Goal: Task Accomplishment & Management: Use online tool/utility

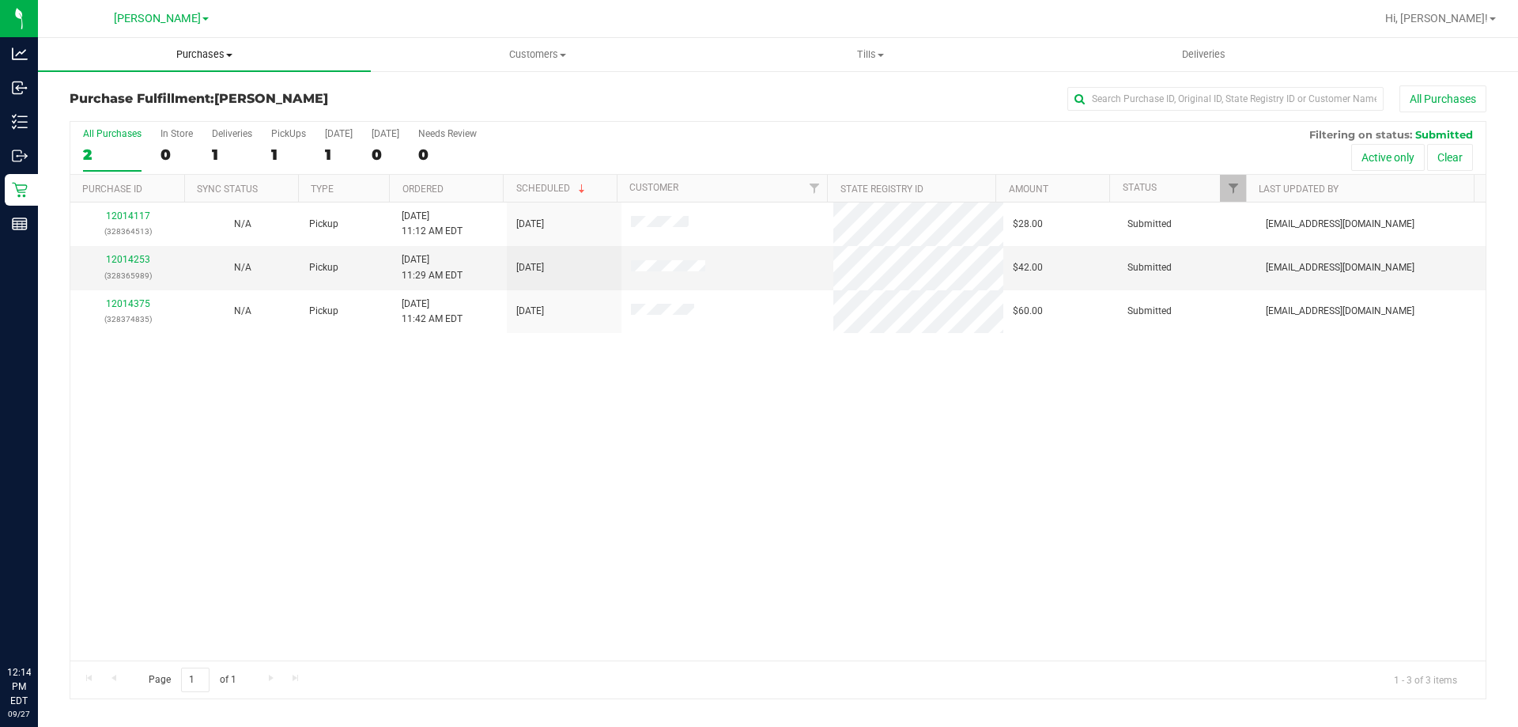
click at [199, 62] on uib-tab-heading "Purchases Summary of purchases Fulfillment All purchases" at bounding box center [204, 54] width 333 height 33
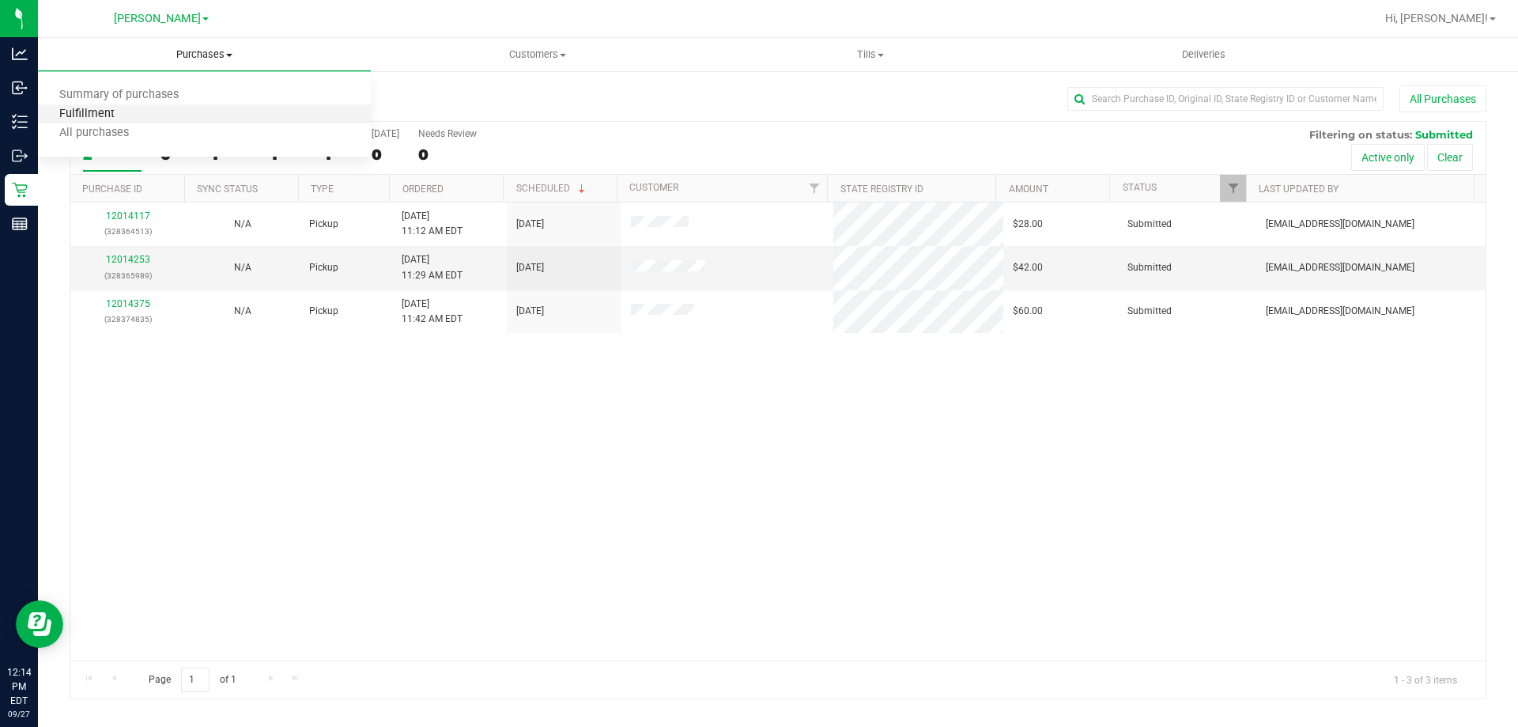
click at [101, 113] on span "Fulfillment" at bounding box center [87, 114] width 98 height 13
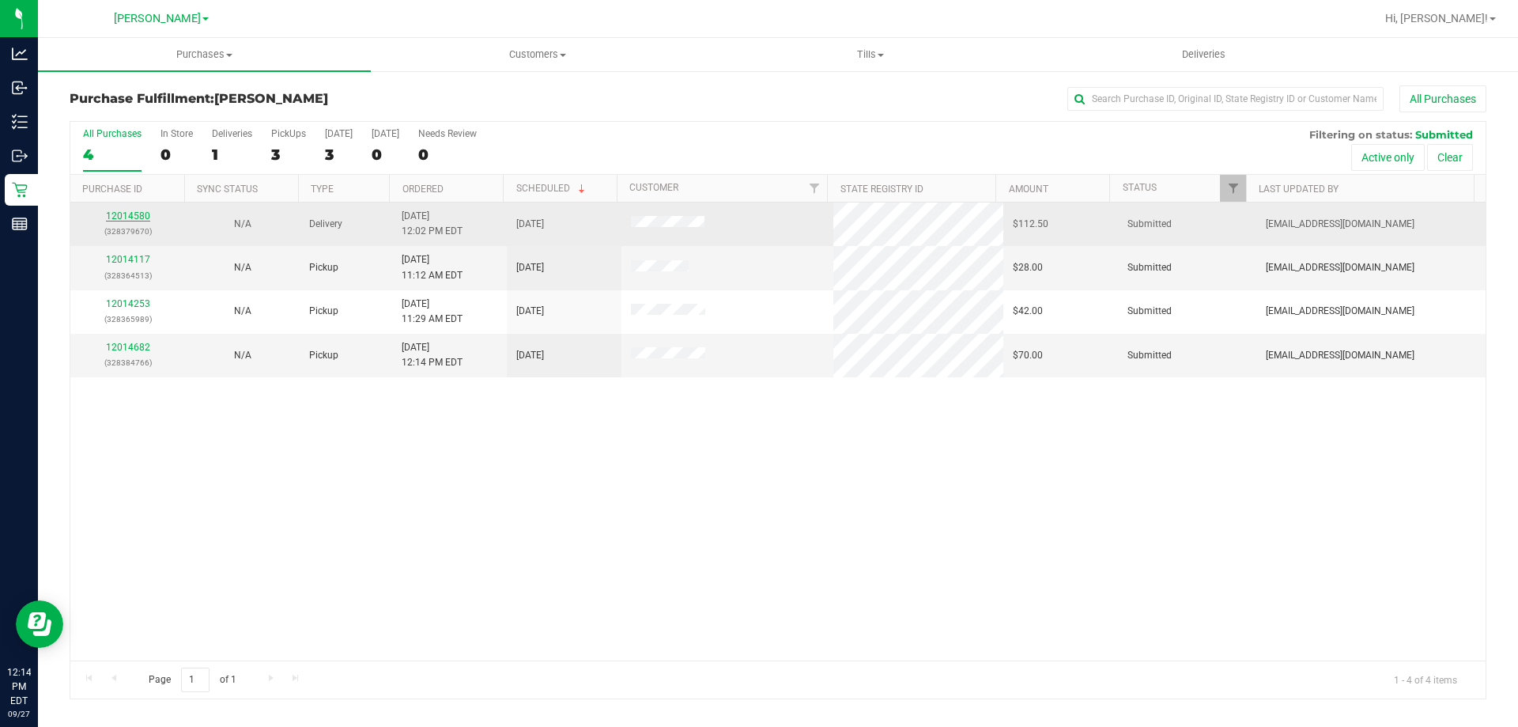
click at [122, 214] on link "12014580" at bounding box center [128, 215] width 44 height 11
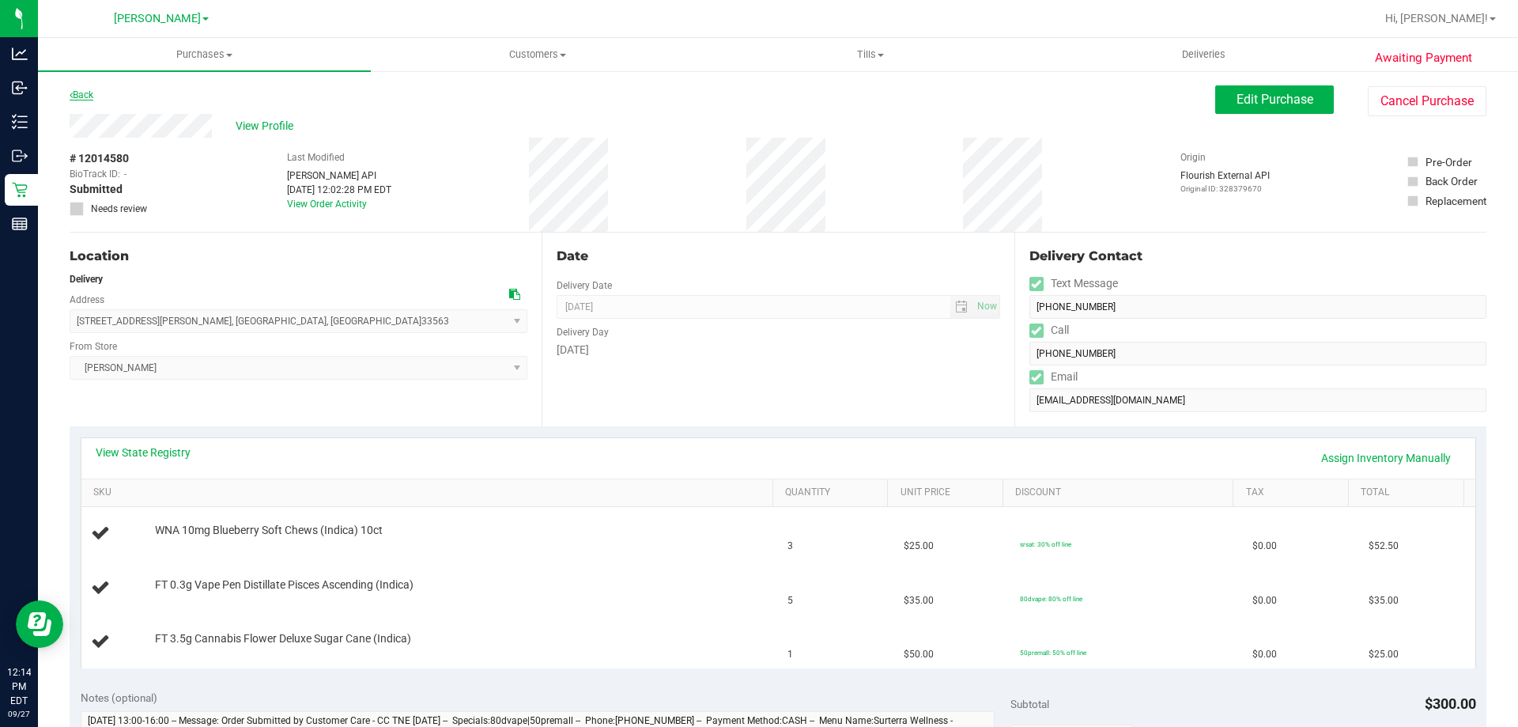
click at [78, 96] on link "Back" at bounding box center [82, 94] width 24 height 11
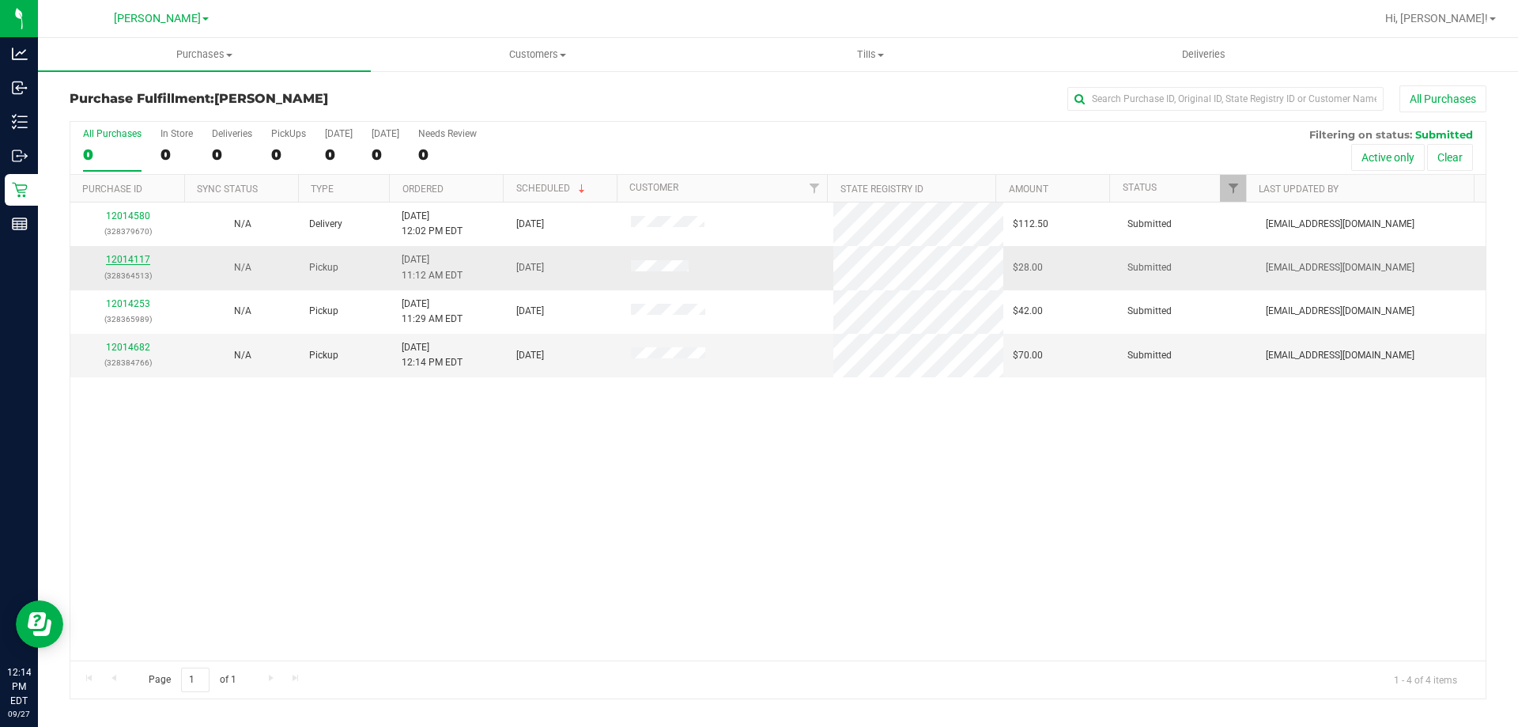
click at [128, 258] on link "12014117" at bounding box center [128, 259] width 44 height 11
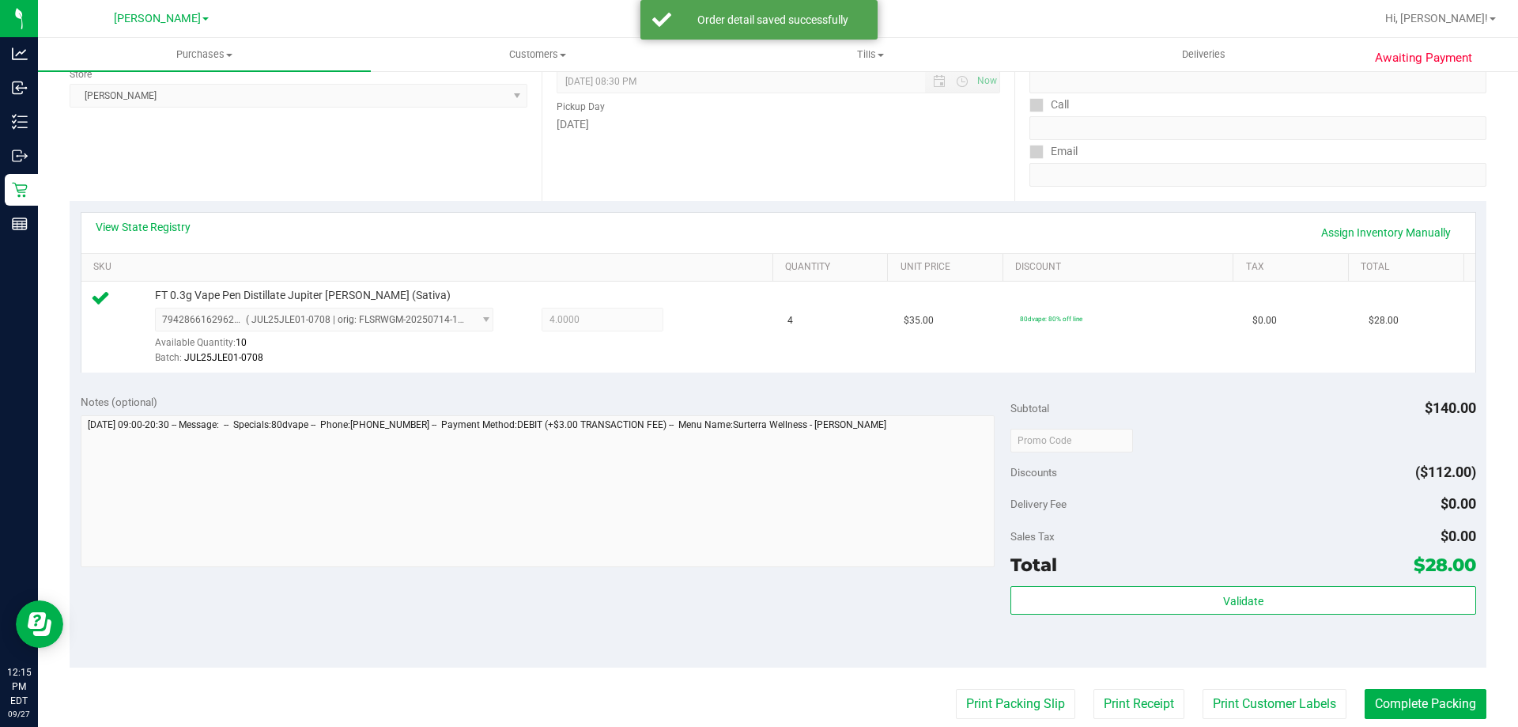
scroll to position [259, 0]
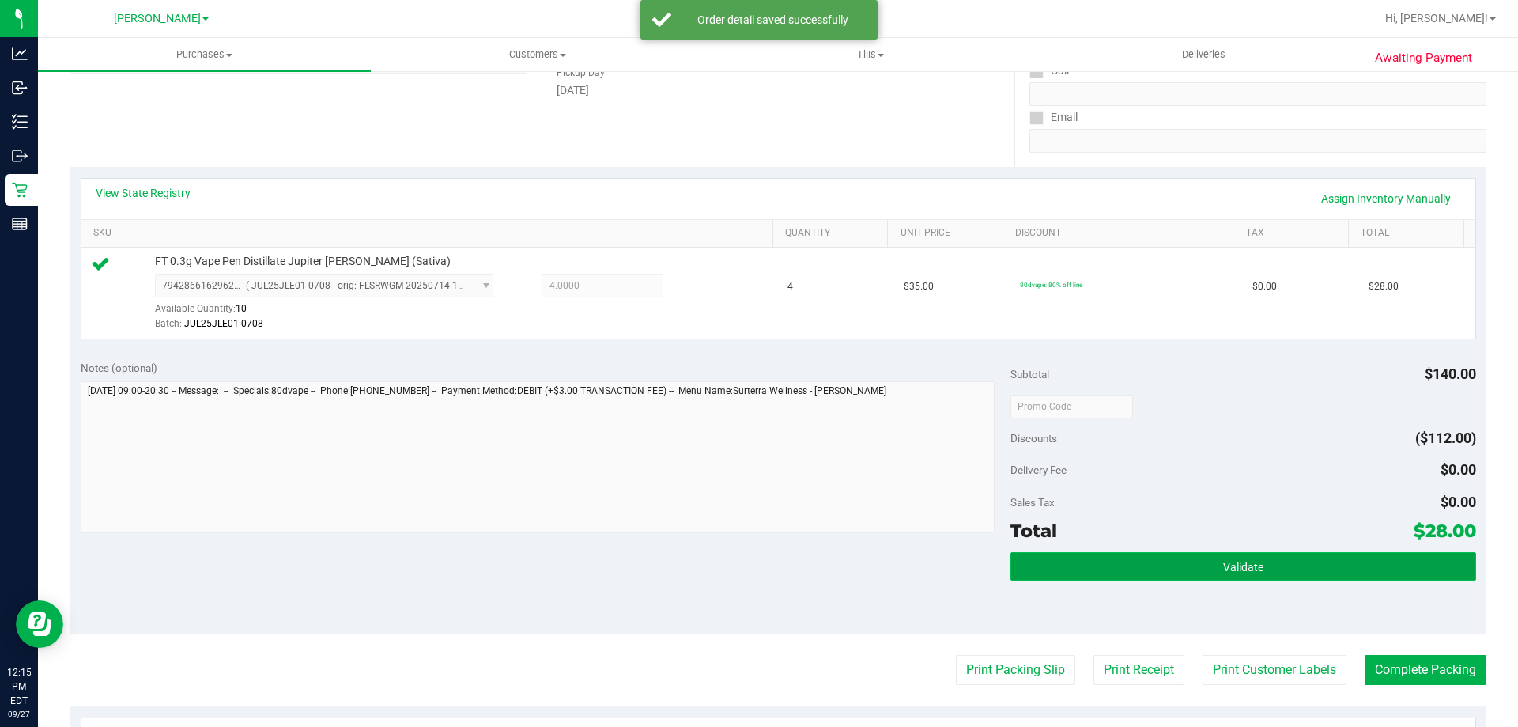
click at [1246, 556] on button "Validate" at bounding box center [1243, 566] width 465 height 28
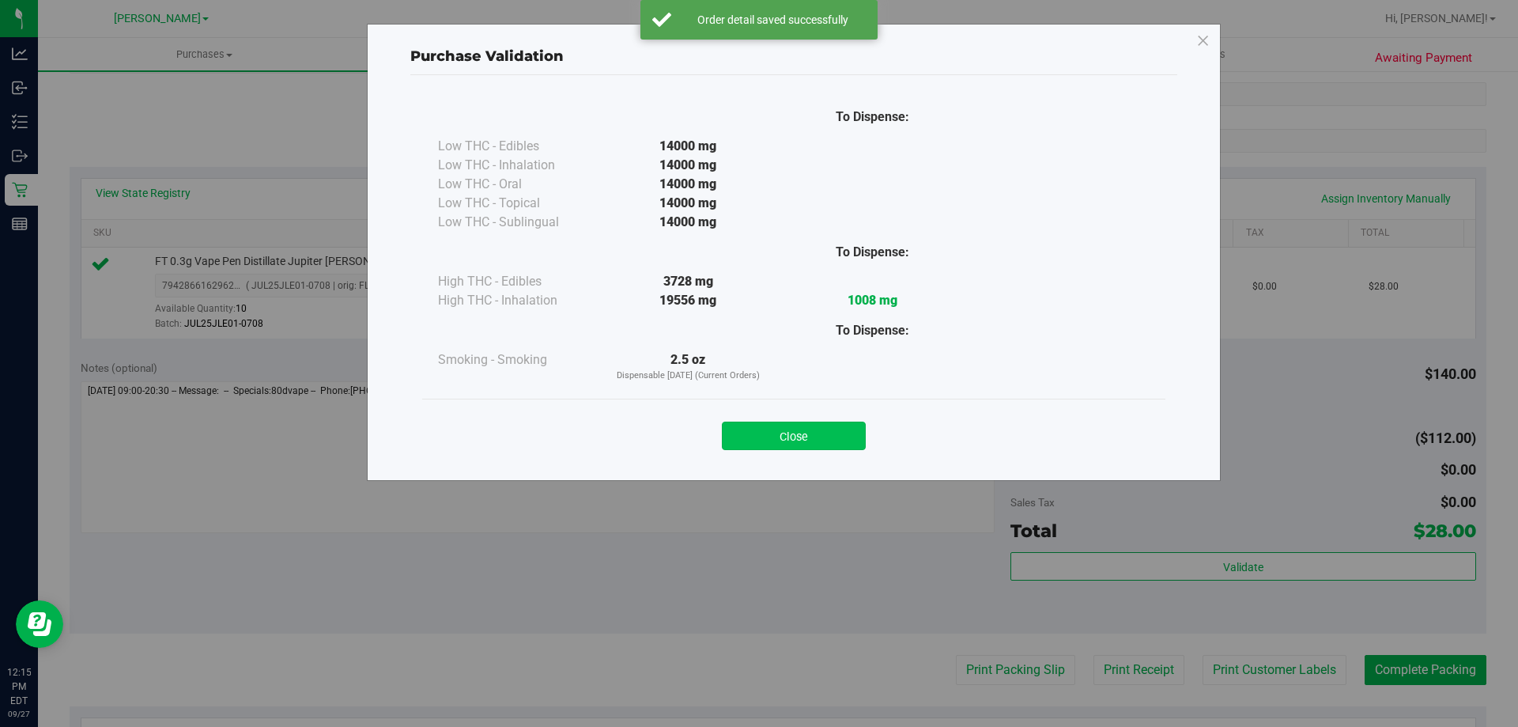
click at [804, 444] on button "Close" at bounding box center [794, 436] width 144 height 28
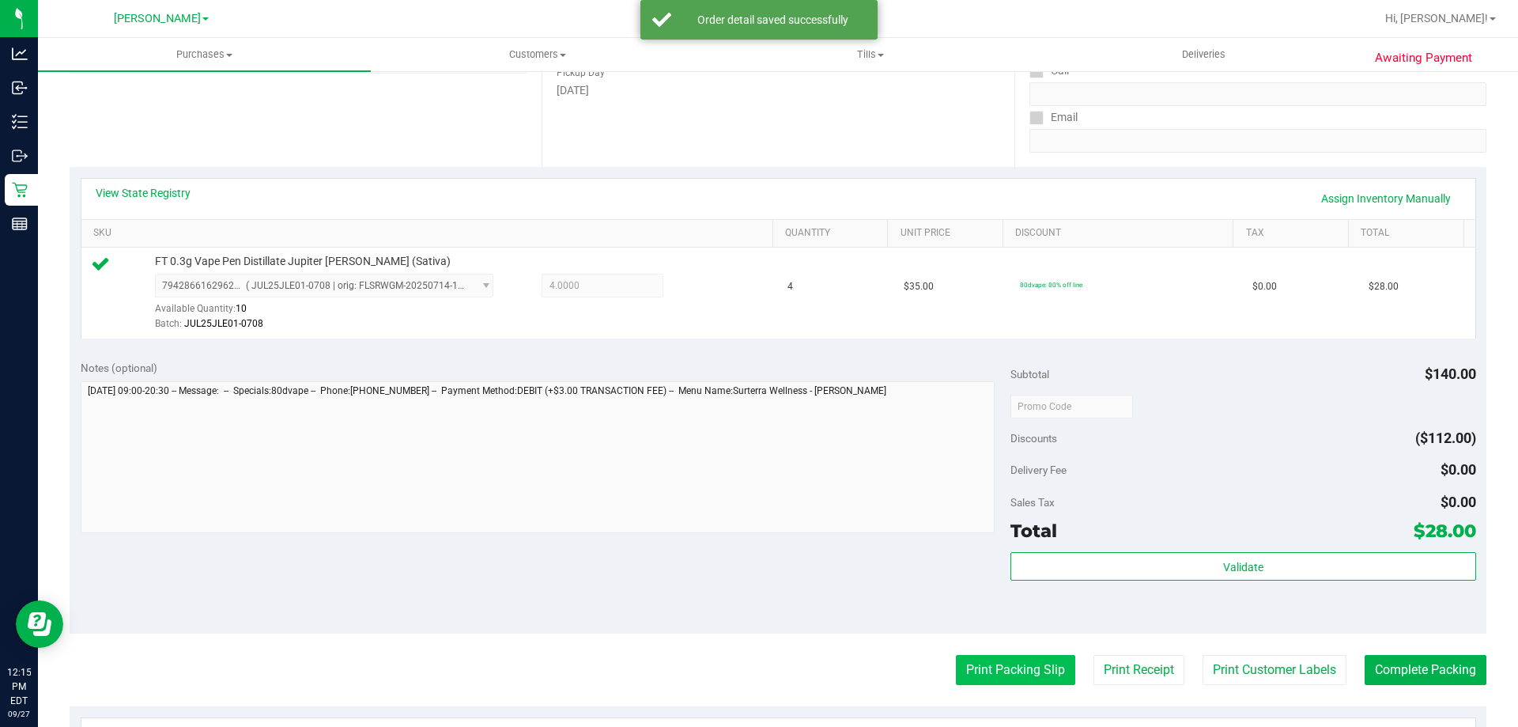
click at [1011, 684] on button "Print Packing Slip" at bounding box center [1015, 670] width 119 height 30
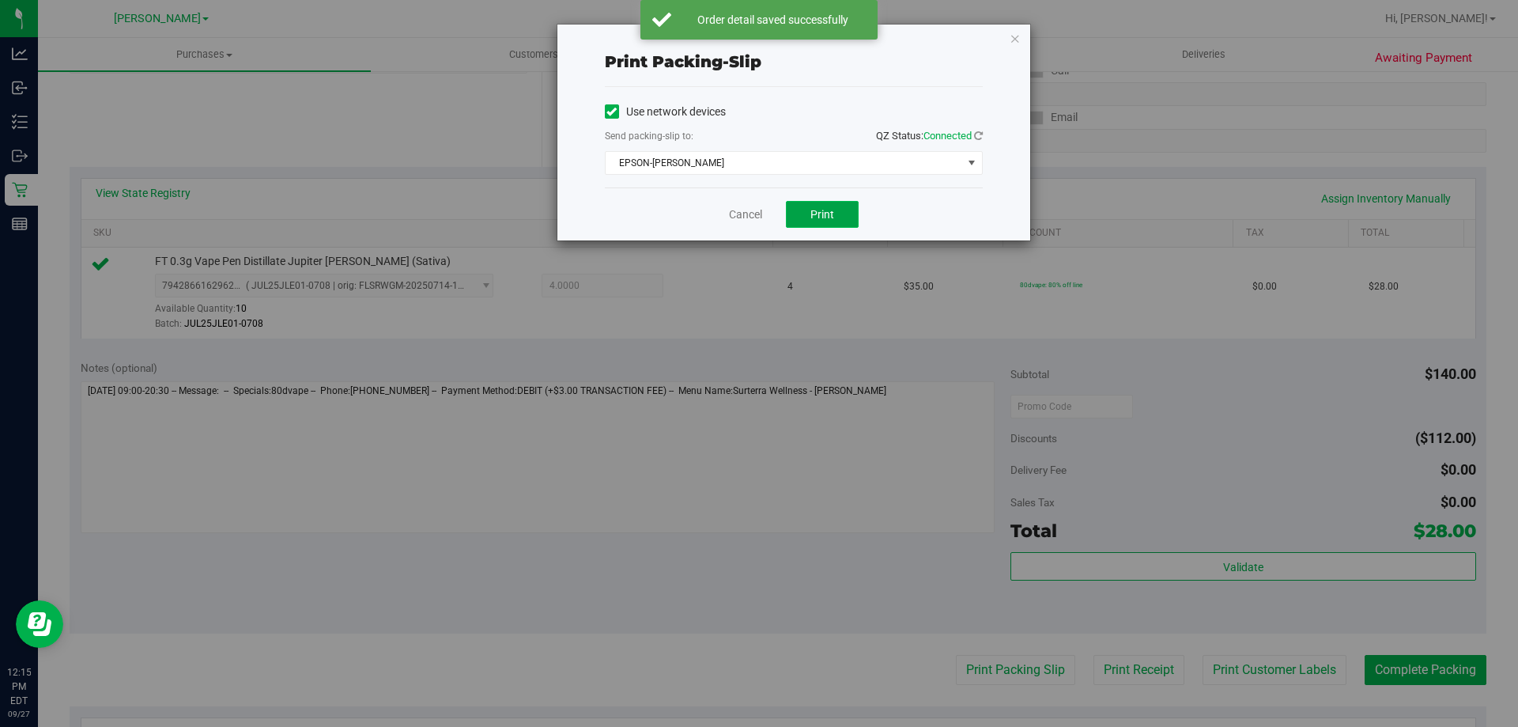
click at [855, 203] on button "Print" at bounding box center [822, 214] width 73 height 27
click at [740, 212] on link "Cancel" at bounding box center [745, 214] width 33 height 17
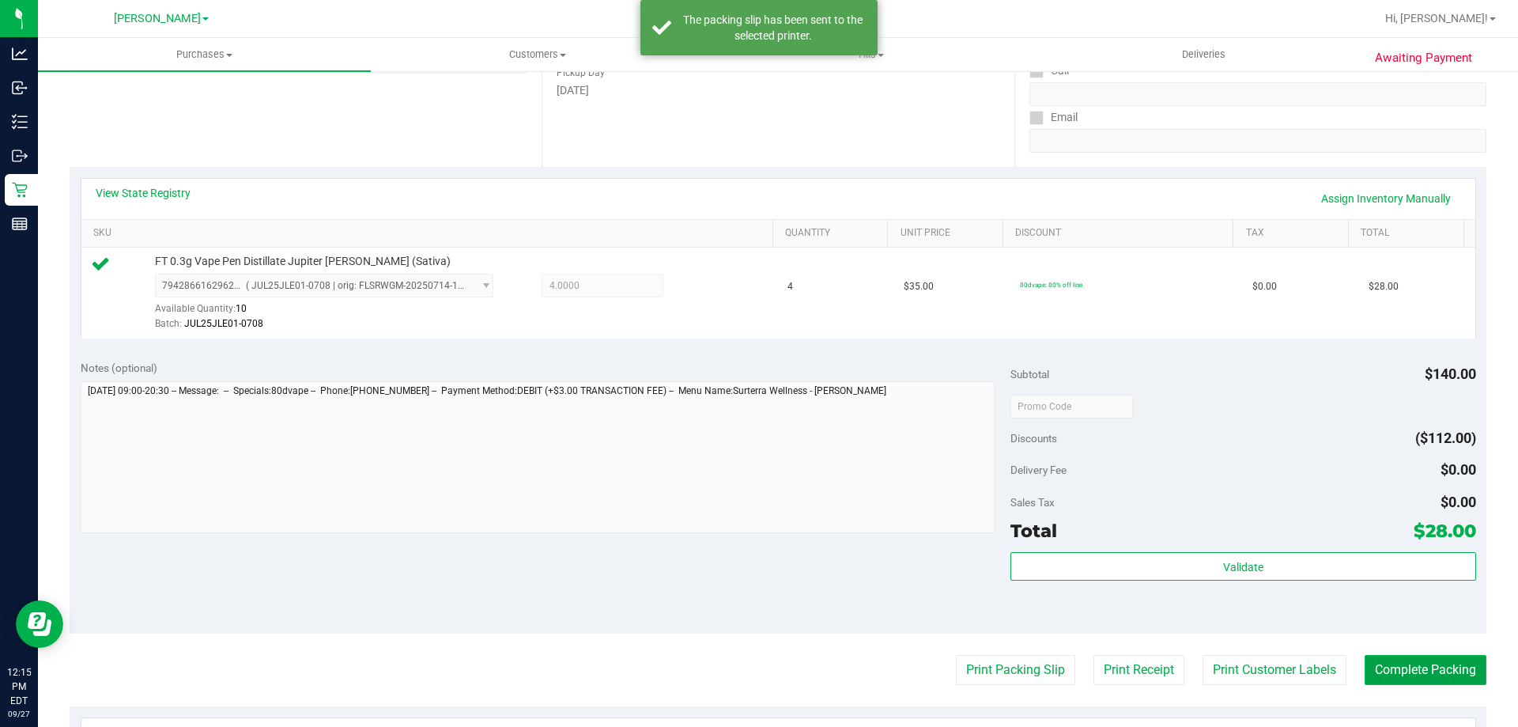
click at [1404, 666] on button "Complete Packing" at bounding box center [1426, 670] width 122 height 30
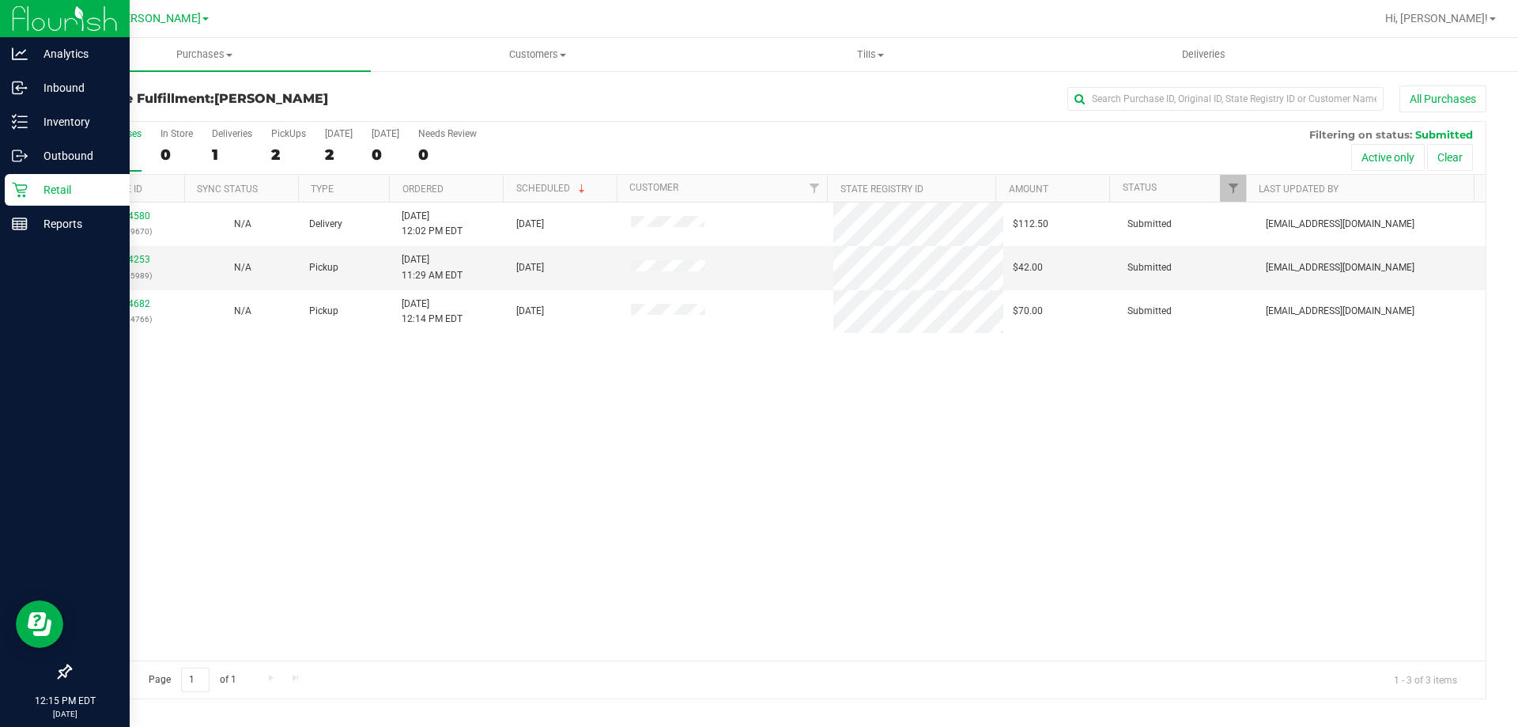
click at [45, 180] on div "Retail" at bounding box center [67, 190] width 125 height 32
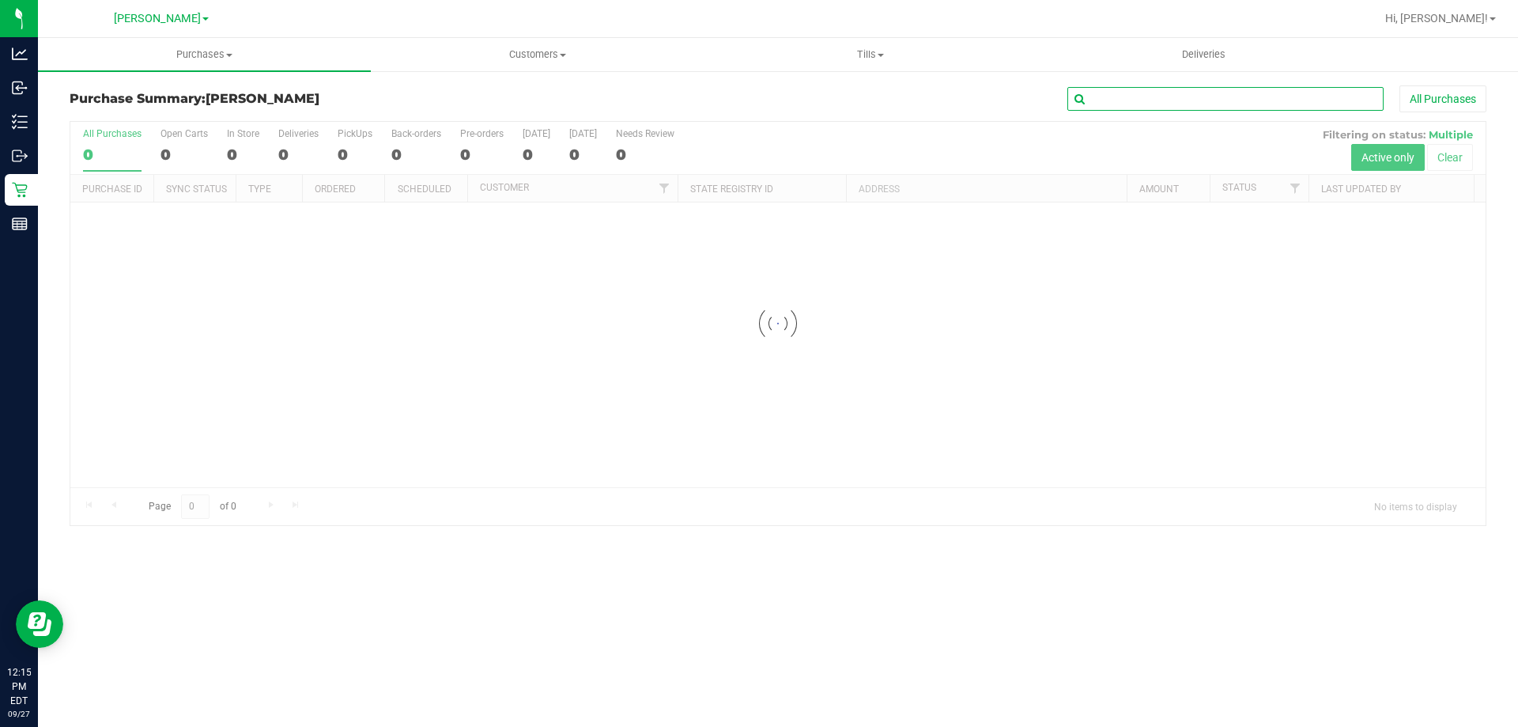
click at [1120, 104] on input "text" at bounding box center [1226, 99] width 316 height 24
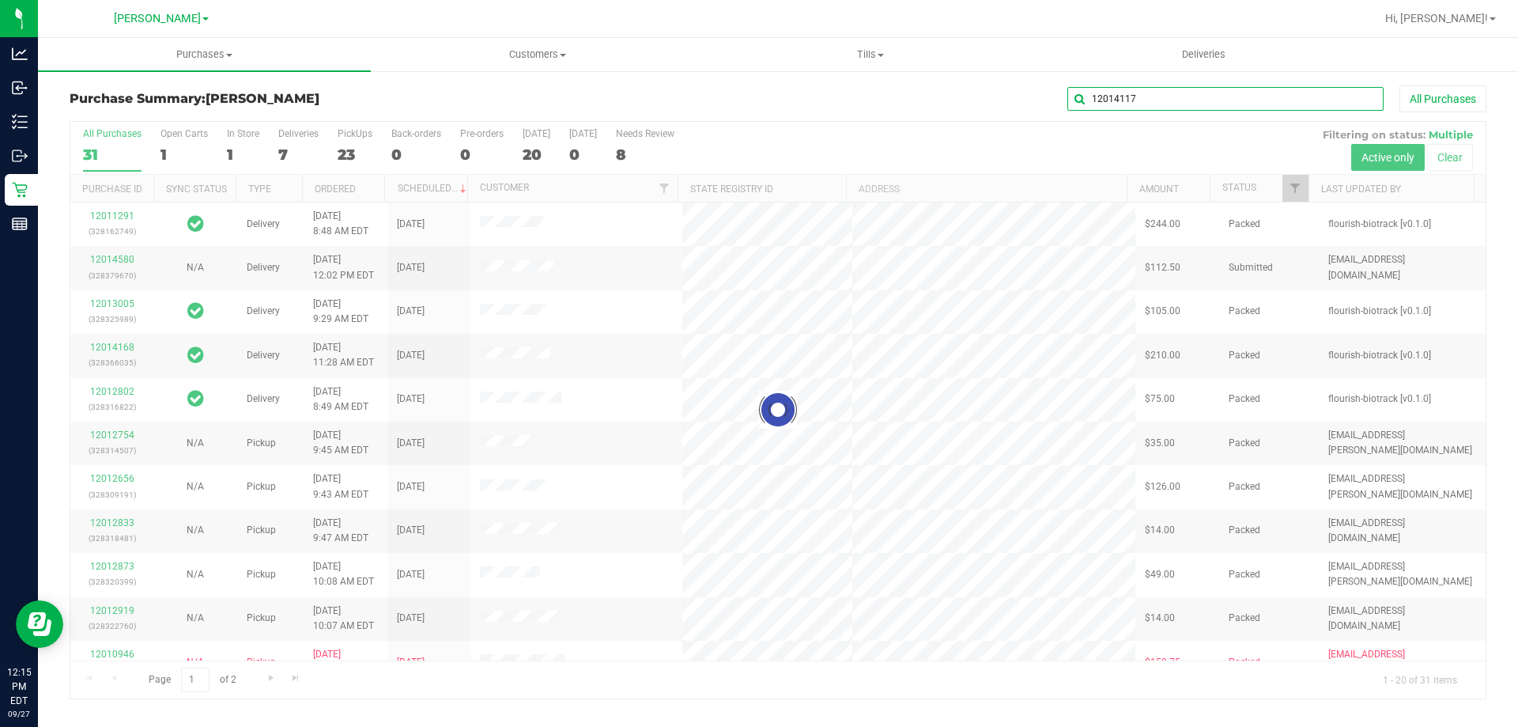
type input "12014117"
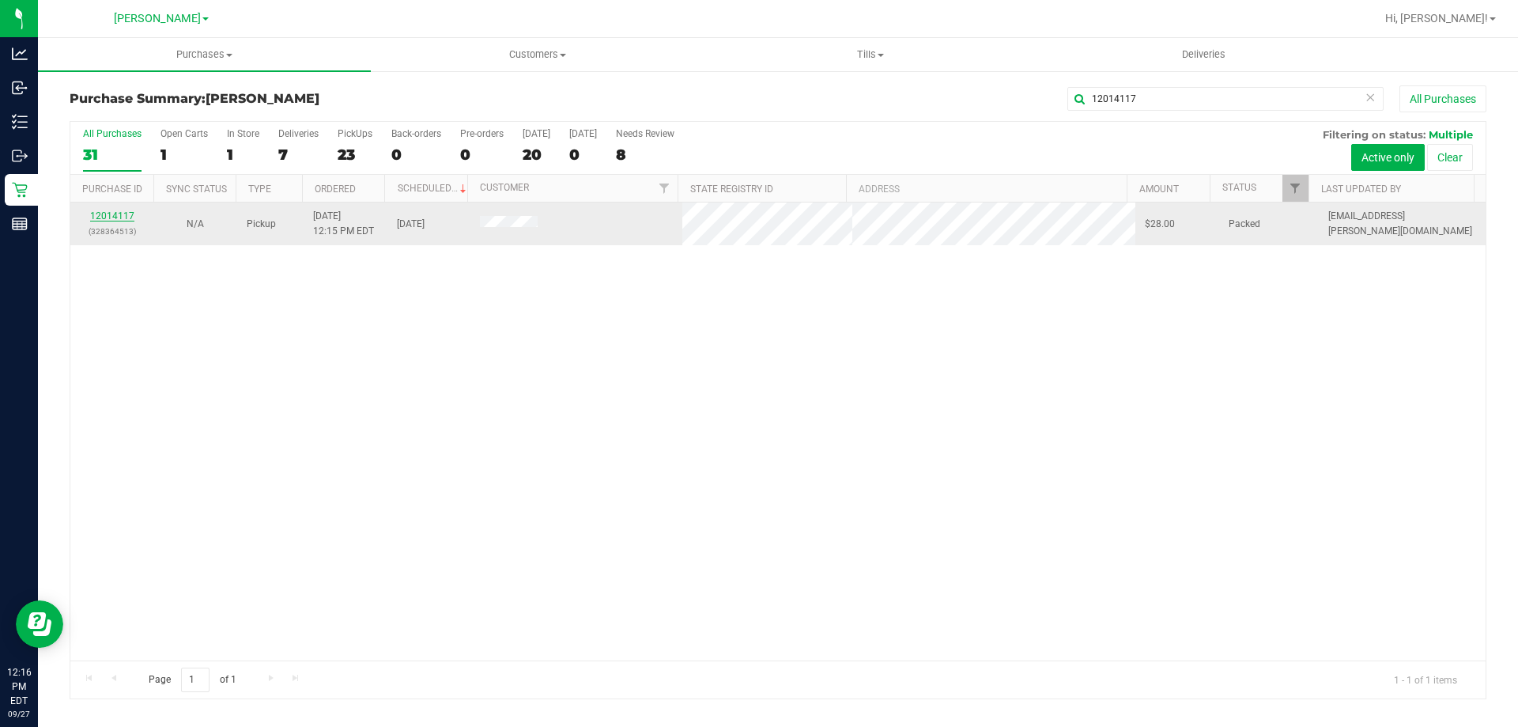
click at [120, 215] on link "12014117" at bounding box center [112, 215] width 44 height 11
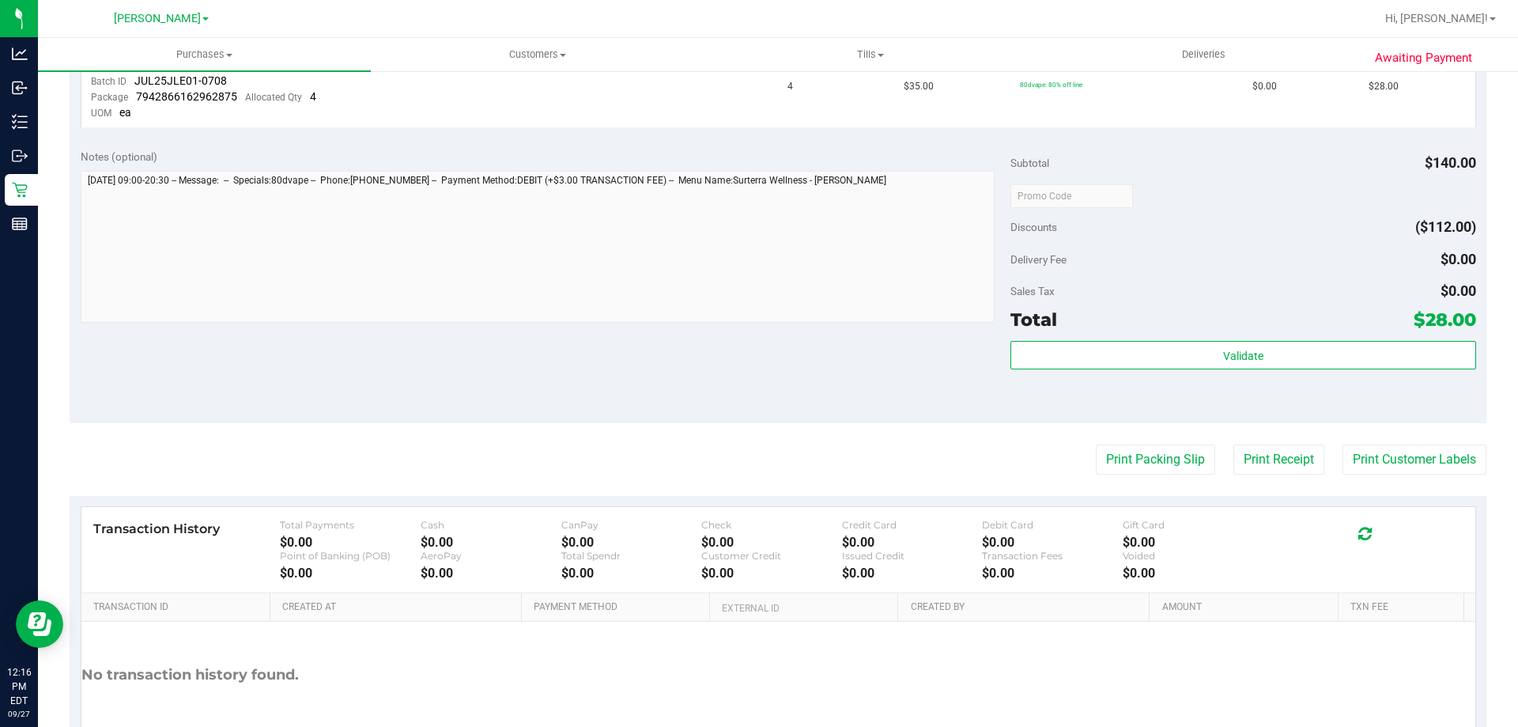
scroll to position [463, 0]
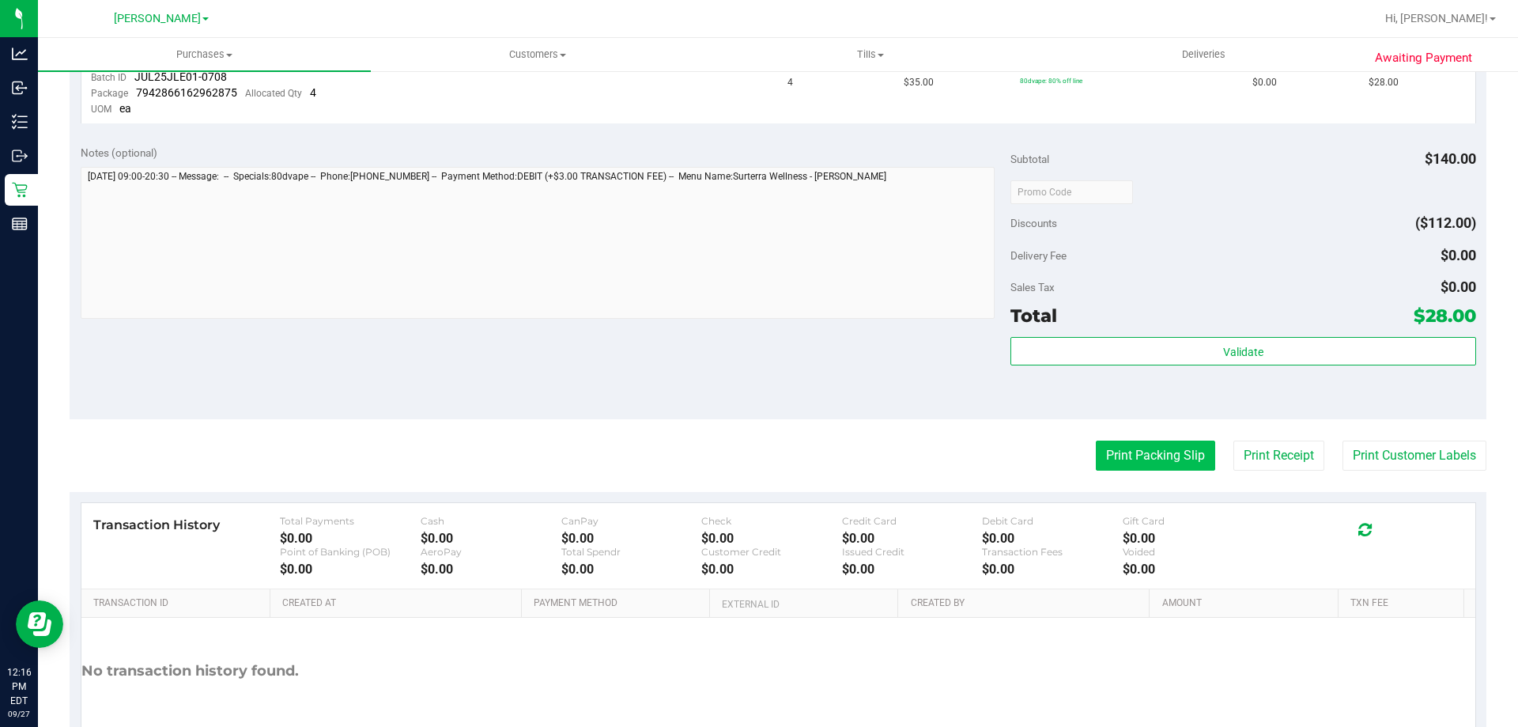
click at [1163, 456] on button "Print Packing Slip" at bounding box center [1155, 456] width 119 height 30
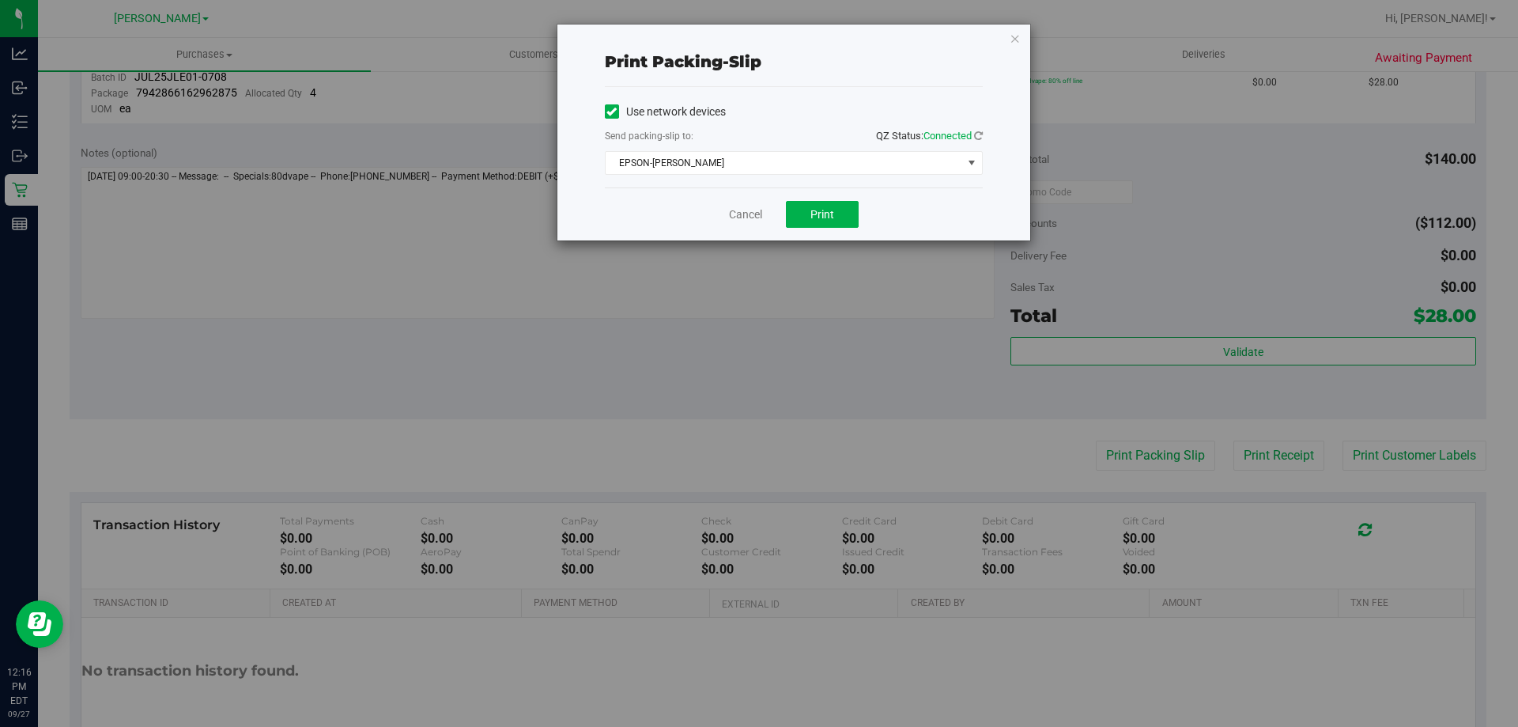
click at [814, 197] on div "Cancel Print" at bounding box center [794, 213] width 378 height 53
click at [807, 206] on button "Print" at bounding box center [822, 214] width 73 height 27
click at [739, 206] on link "Cancel" at bounding box center [745, 214] width 33 height 17
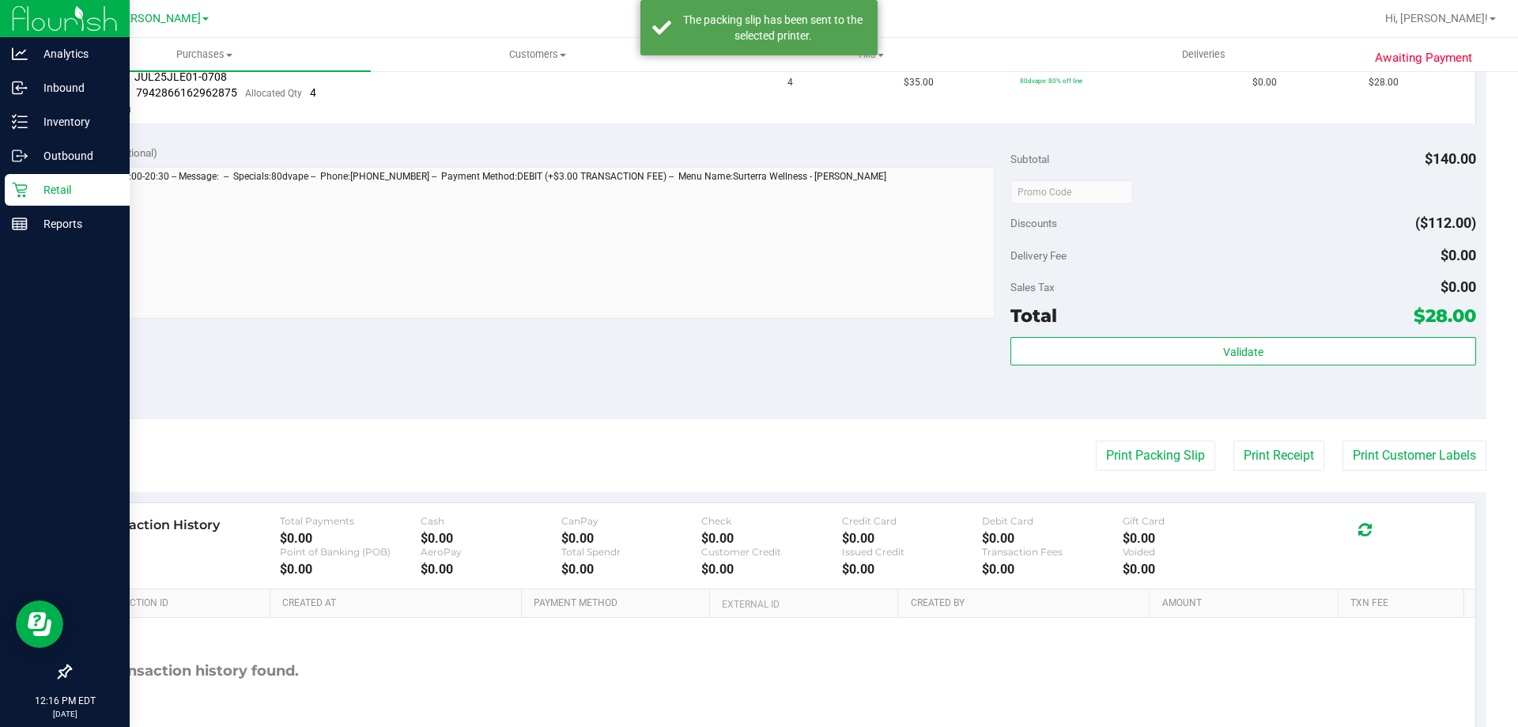
click at [44, 194] on p "Retail" at bounding box center [75, 189] width 95 height 19
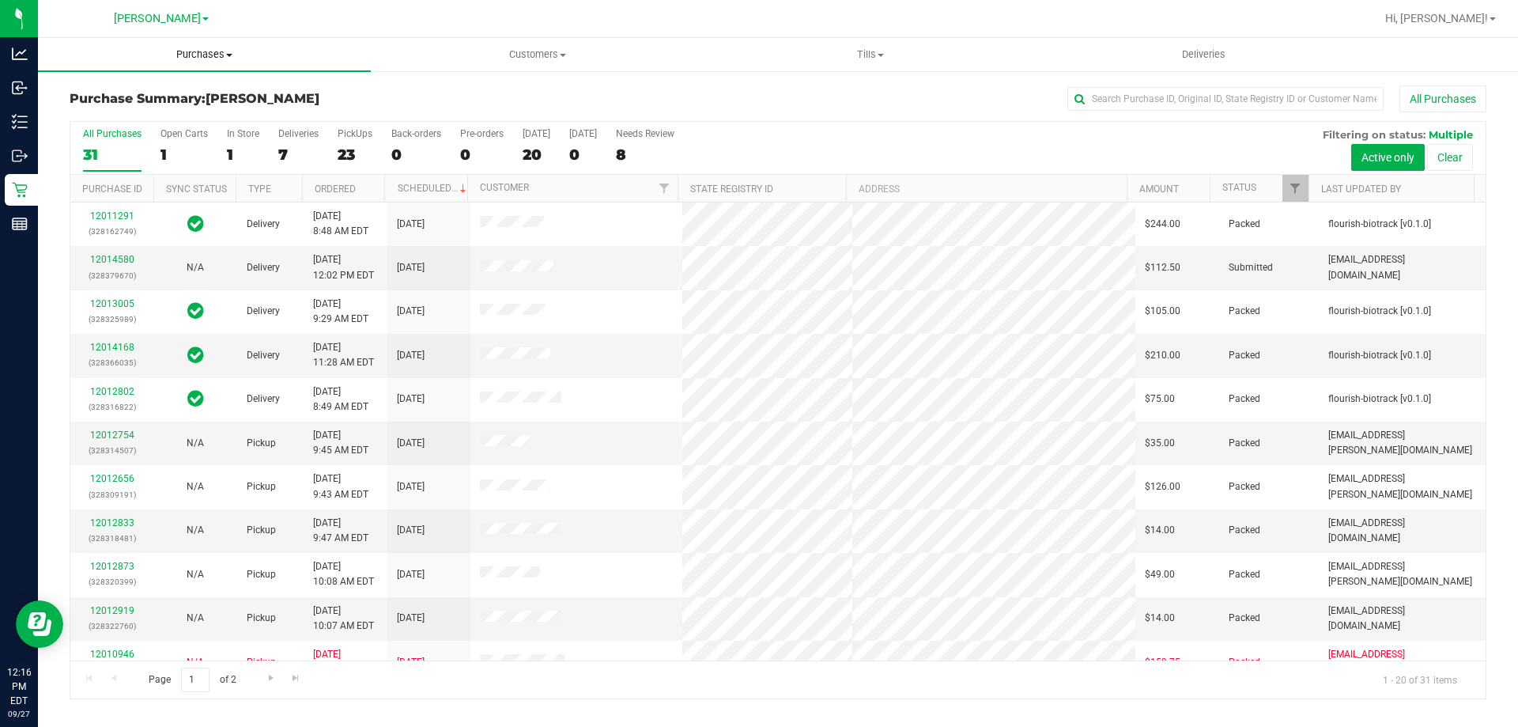
click at [206, 55] on span "Purchases" at bounding box center [204, 54] width 333 height 14
click at [107, 122] on li "Fulfillment" at bounding box center [204, 114] width 333 height 19
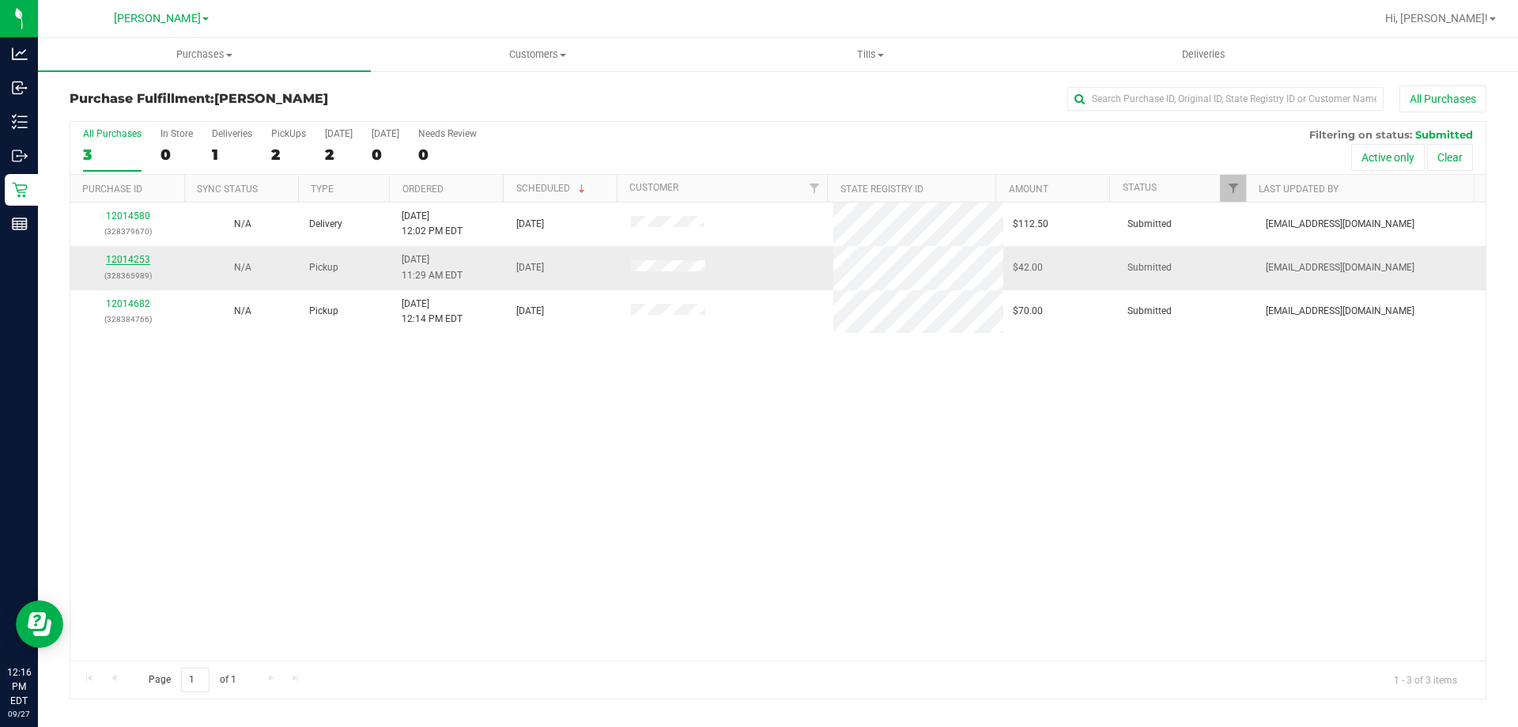
click at [131, 255] on link "12014253" at bounding box center [128, 259] width 44 height 11
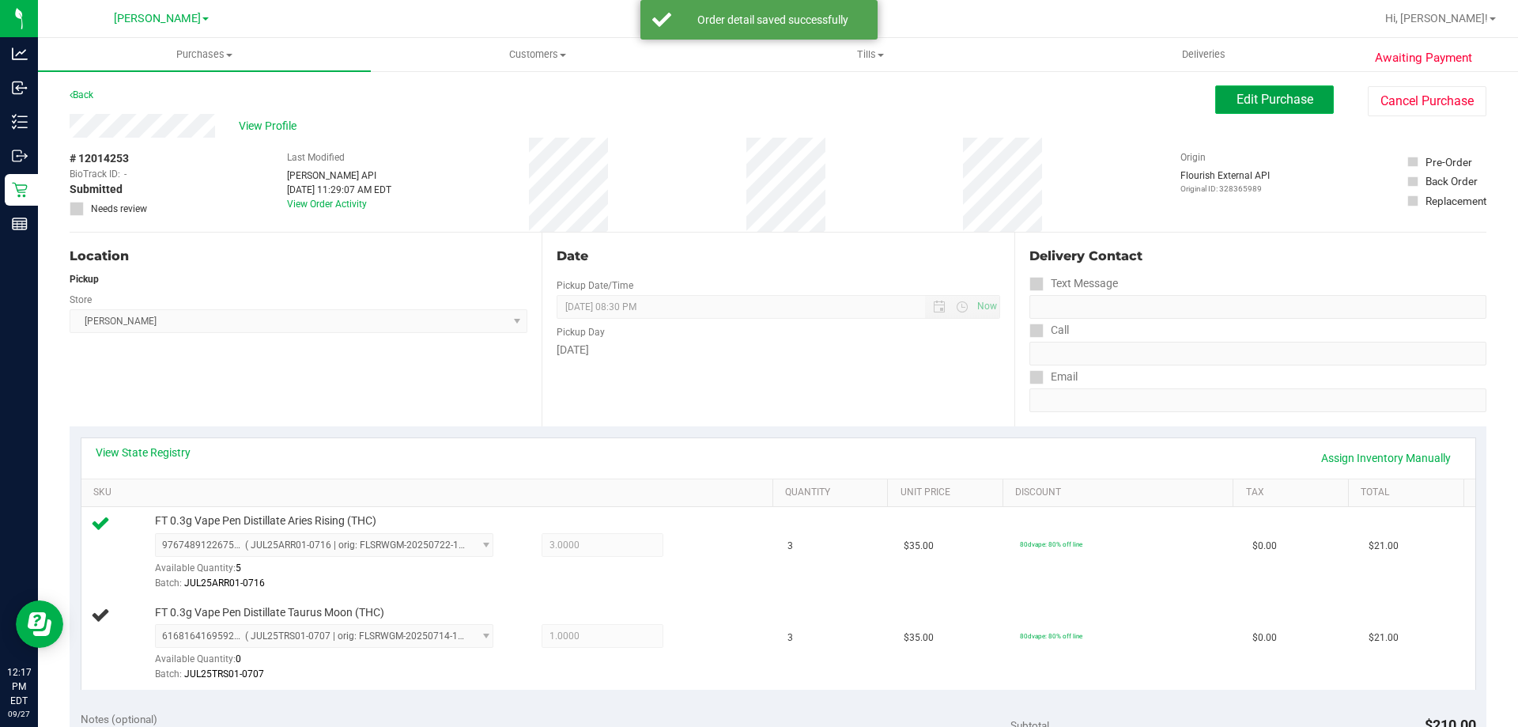
click at [1237, 102] on span "Edit Purchase" at bounding box center [1275, 99] width 77 height 15
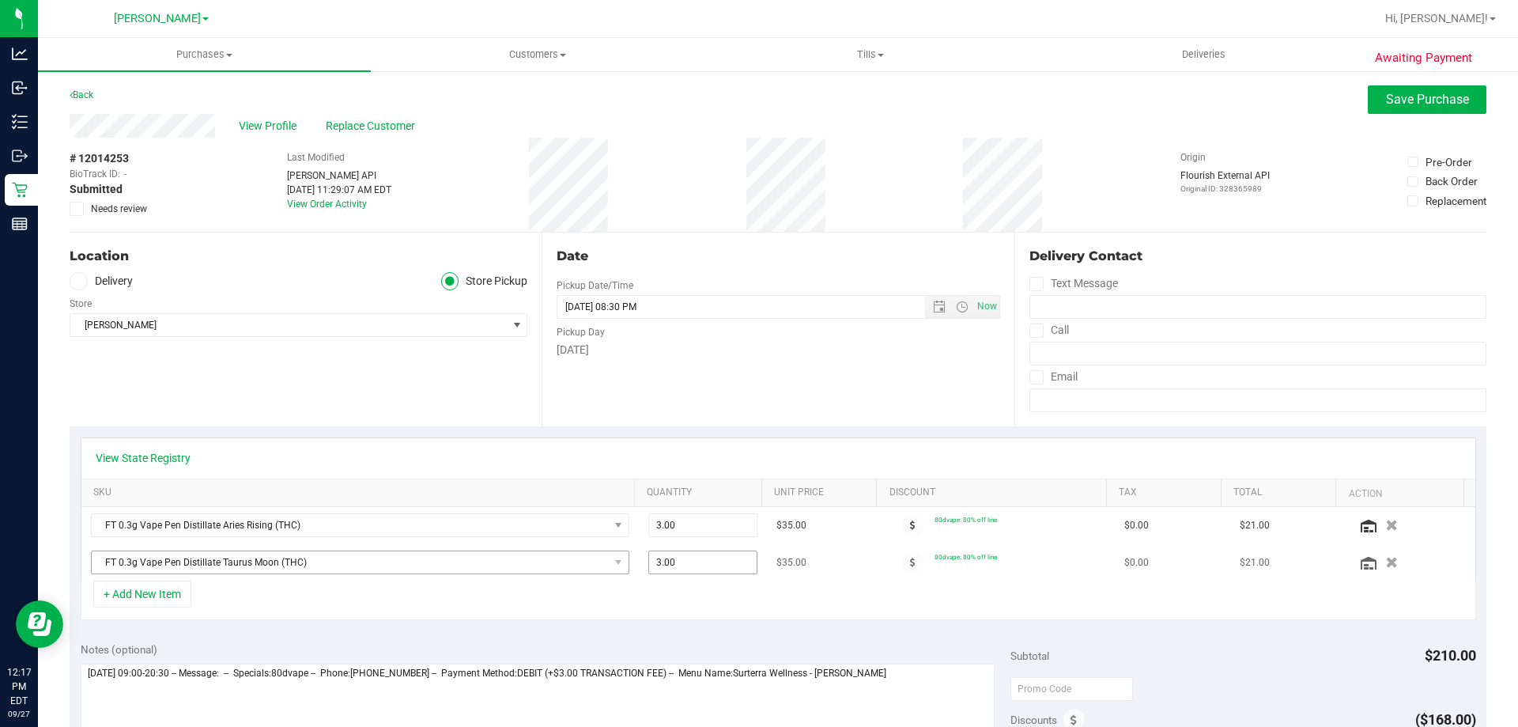
drag, startPoint x: 698, startPoint y: 563, endPoint x: 339, endPoint y: 572, distance: 359.2
click at [340, 572] on tr "FT 0.3g Vape Pen Distillate Taurus Moon (THC) 3.00 3 $35.00 80dvape: 80% off li…" at bounding box center [778, 562] width 1394 height 36
type input "1"
type input "1.00"
click at [968, 587] on div "+ Add New Item" at bounding box center [779, 600] width 1396 height 40
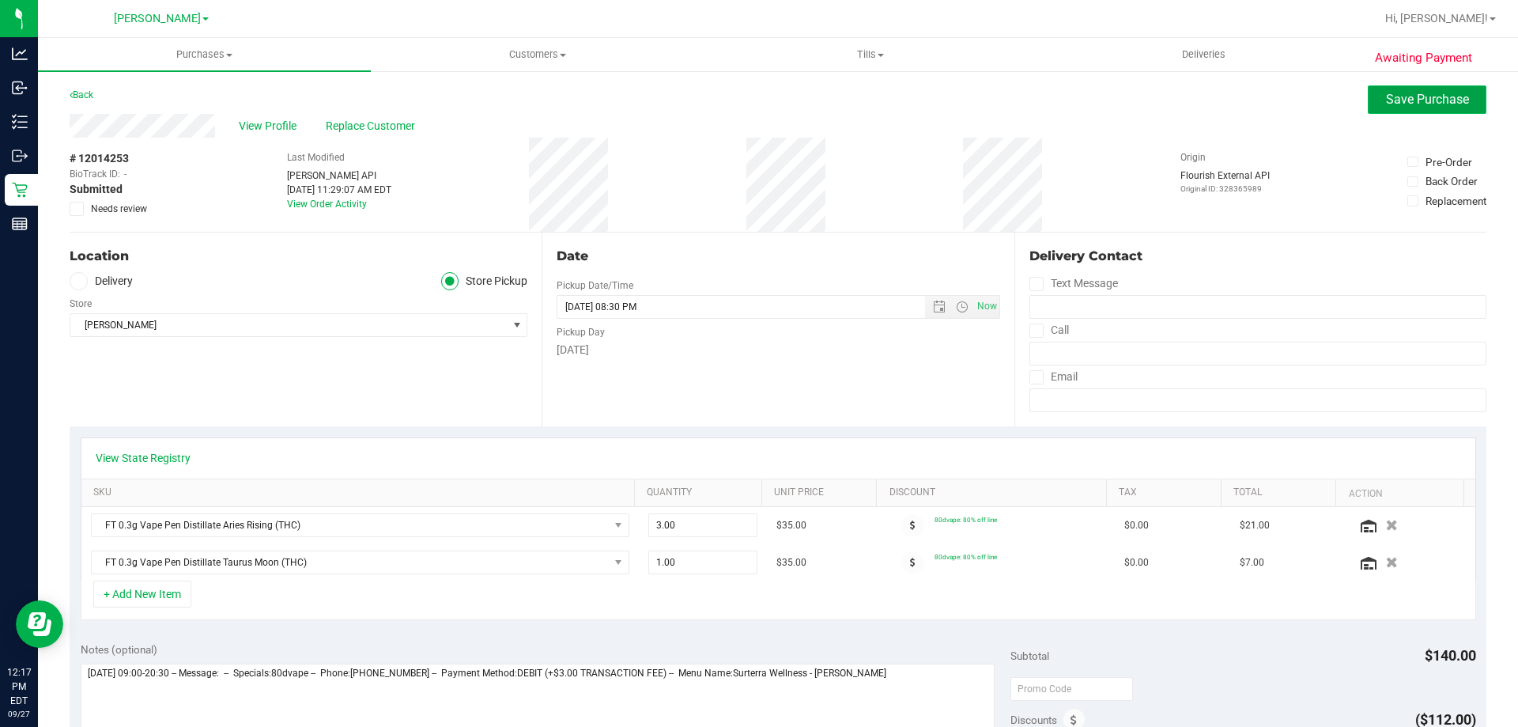
click at [1388, 98] on span "Save Purchase" at bounding box center [1427, 99] width 83 height 15
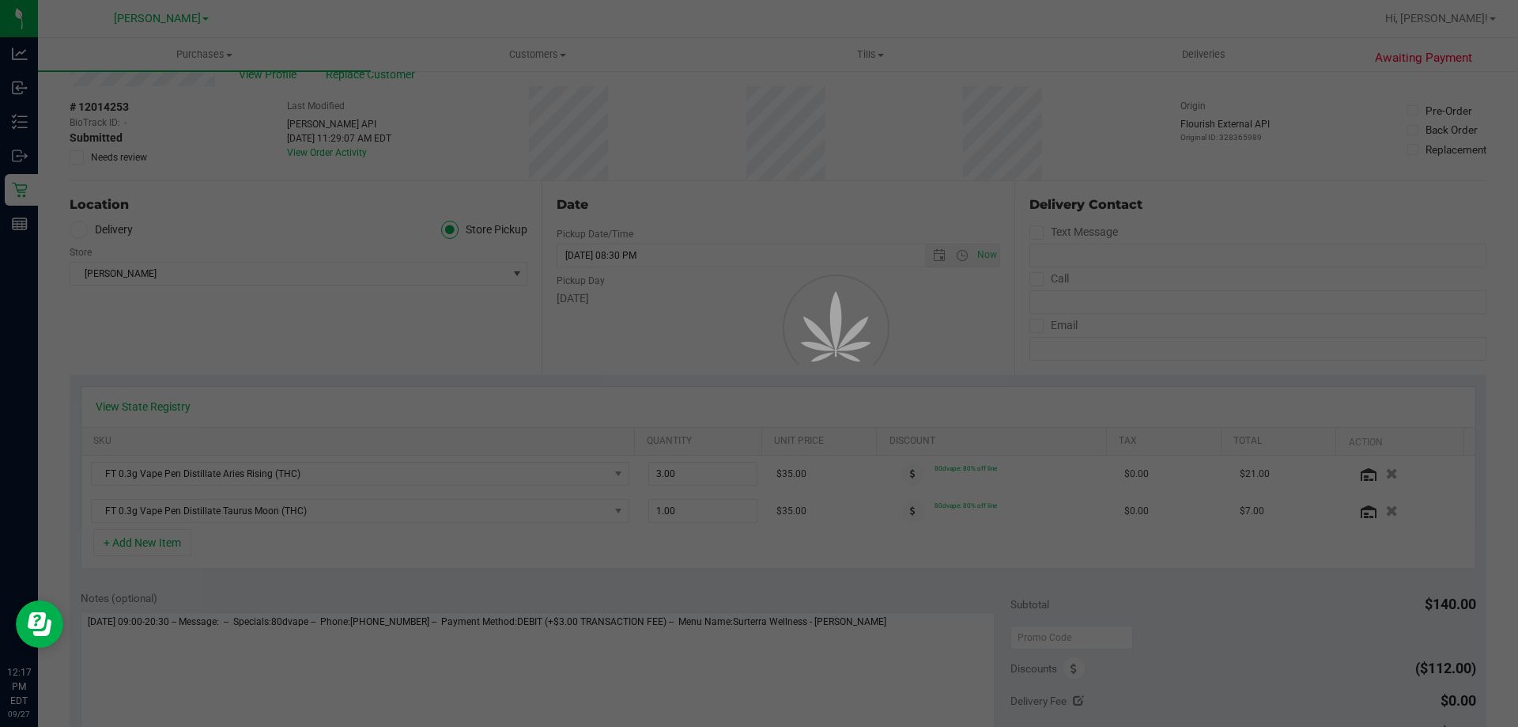
scroll to position [79, 0]
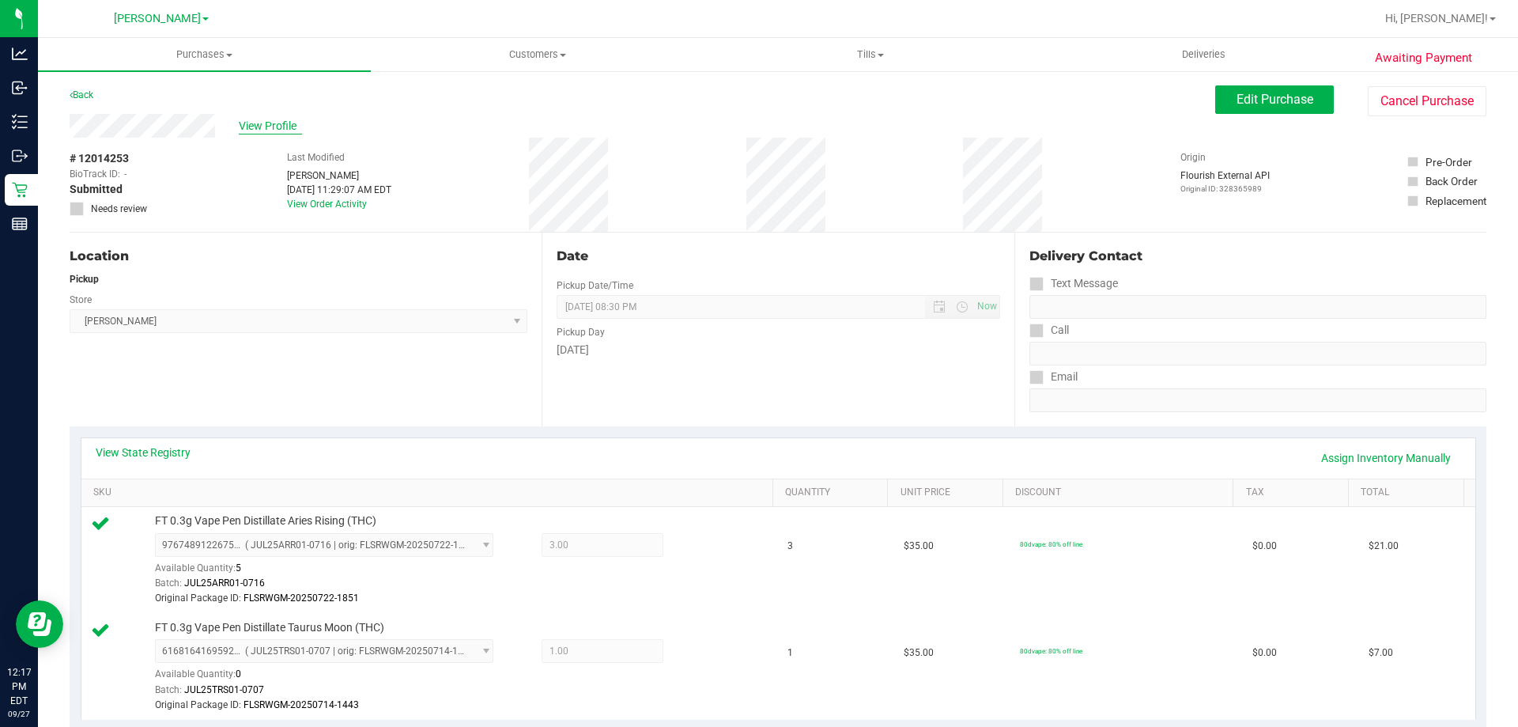
click at [265, 123] on span "View Profile" at bounding box center [270, 126] width 63 height 17
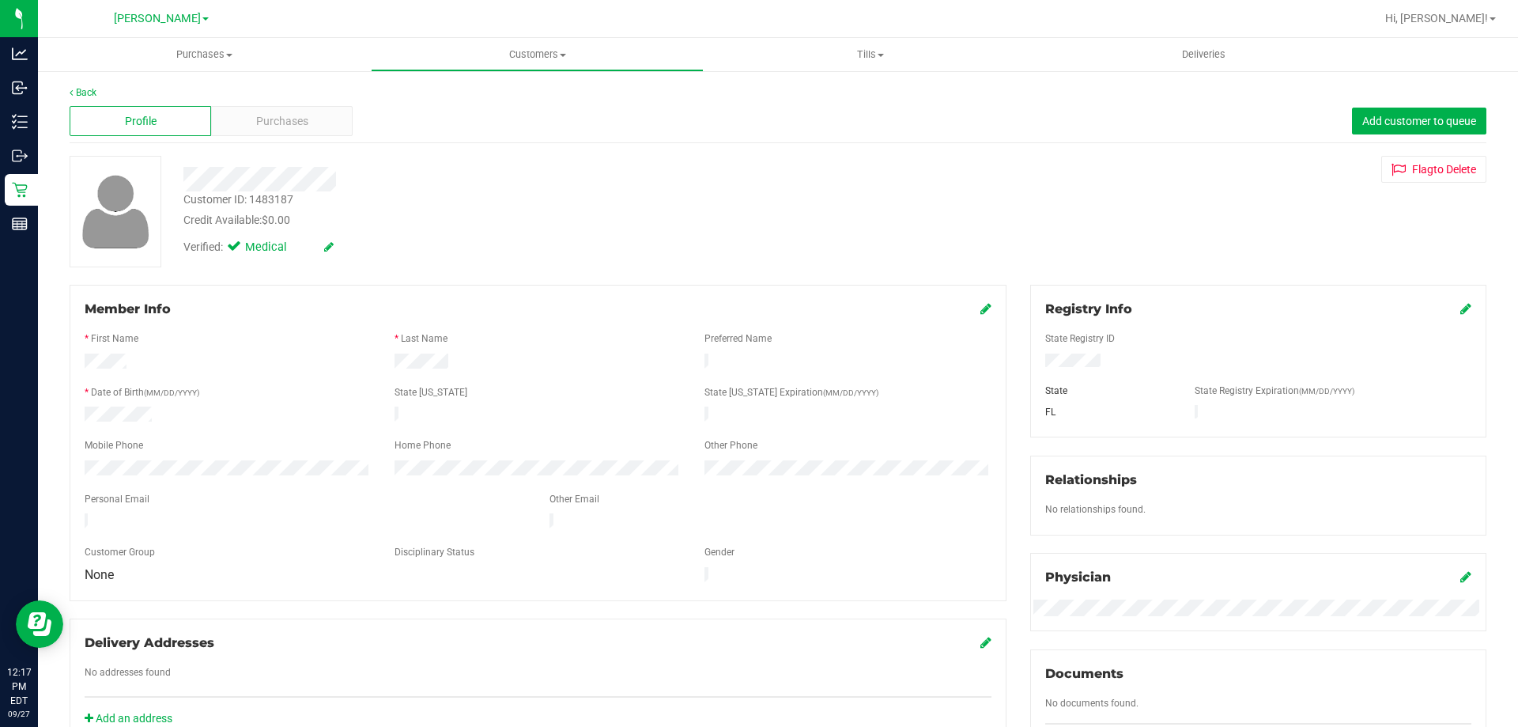
drag, startPoint x: 304, startPoint y: 206, endPoint x: 209, endPoint y: 202, distance: 95.0
click at [278, 204] on div "Customer ID: 1483187 Credit Available: $0.00" at bounding box center [532, 209] width 720 height 37
drag, startPoint x: 195, startPoint y: 200, endPoint x: 425, endPoint y: 206, distance: 231.0
click at [425, 207] on div "Customer ID: 1483187 Credit Available: $0.00" at bounding box center [532, 209] width 720 height 37
drag, startPoint x: 278, startPoint y: 202, endPoint x: 186, endPoint y: 199, distance: 92.6
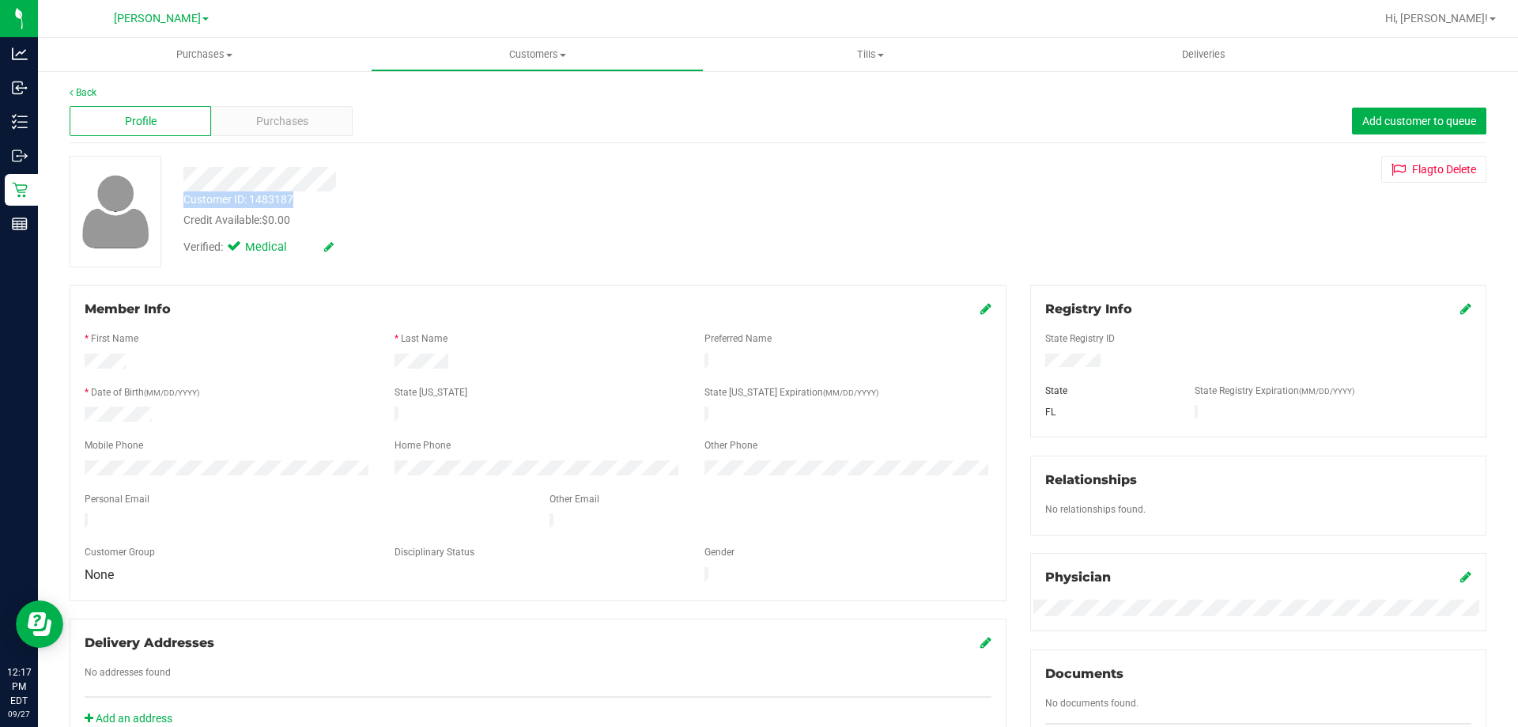
click at [186, 199] on div "Customer ID: 1483187 Credit Available: $0.00" at bounding box center [532, 209] width 720 height 37
copy div "Customer ID: 1483187"
click at [505, 139] on div "Profile Purchases Add customer to queue" at bounding box center [778, 121] width 1417 height 43
click at [83, 89] on link "Back" at bounding box center [83, 92] width 27 height 11
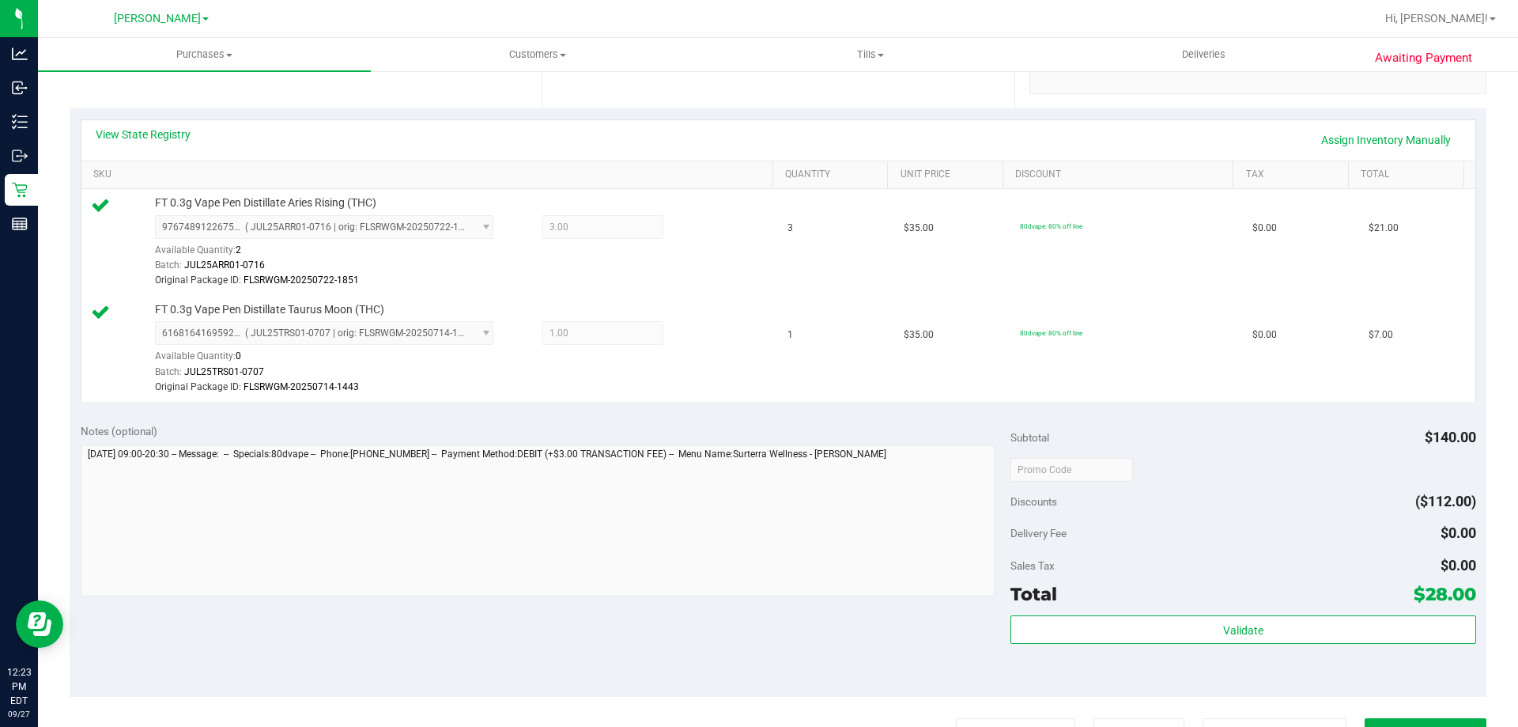
scroll to position [369, 0]
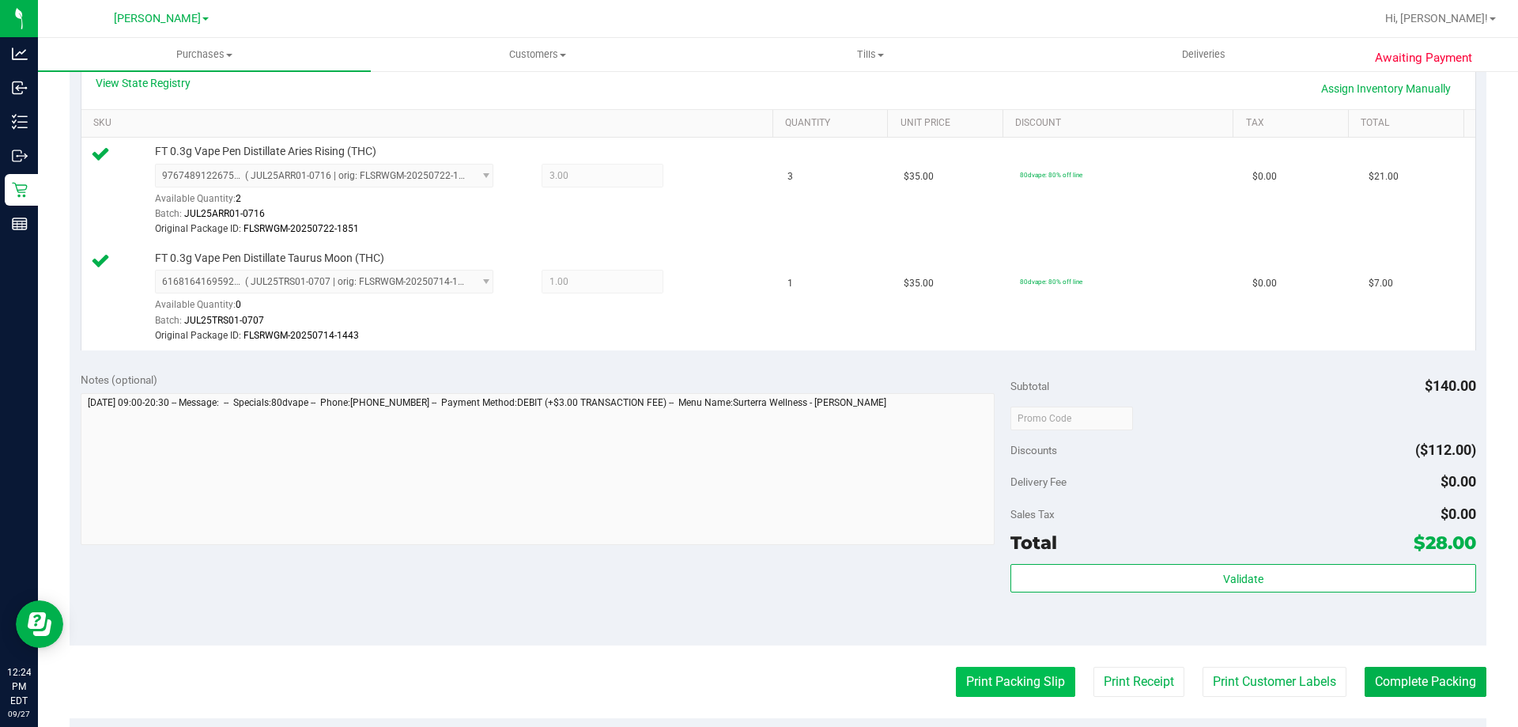
click at [1002, 680] on button "Print Packing Slip" at bounding box center [1015, 682] width 119 height 30
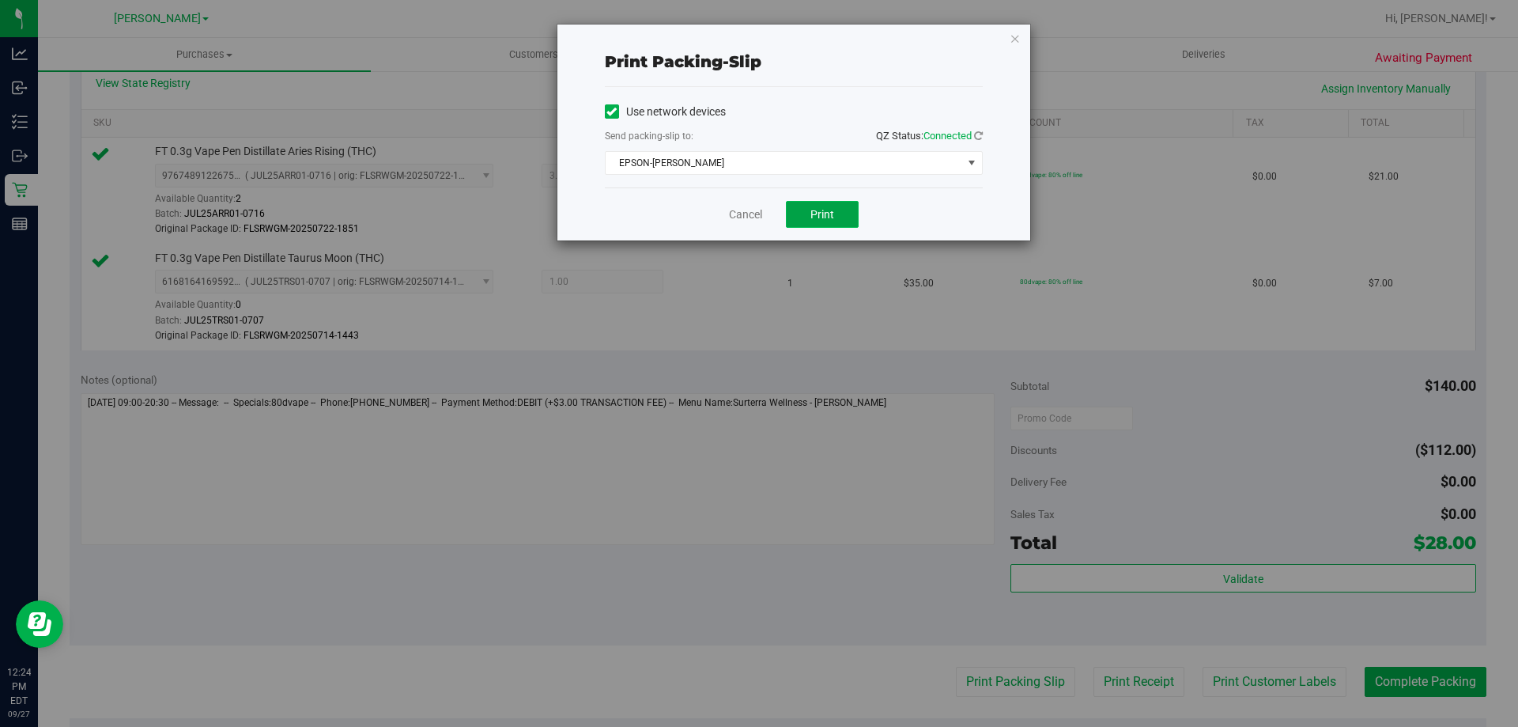
click at [829, 204] on button "Print" at bounding box center [822, 214] width 73 height 27
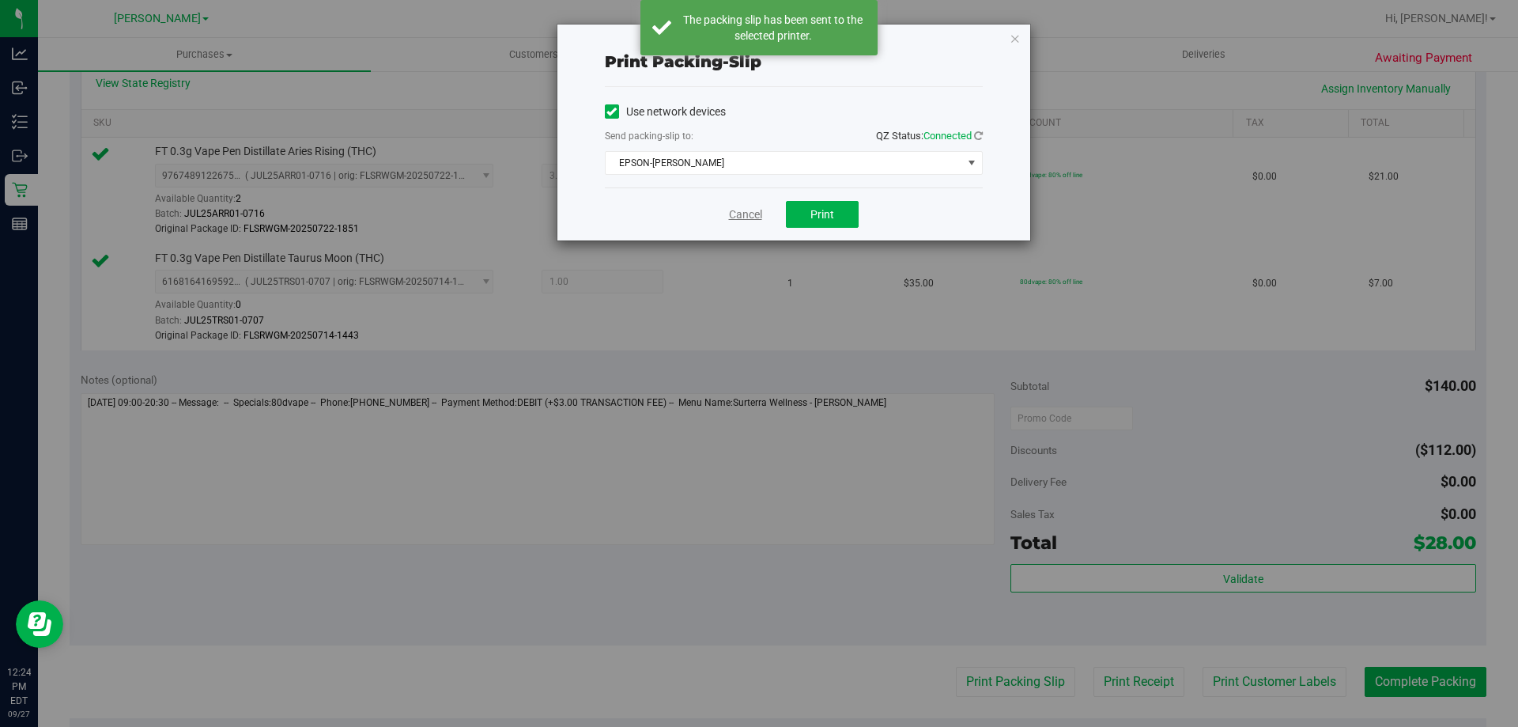
click at [743, 210] on link "Cancel" at bounding box center [745, 214] width 33 height 17
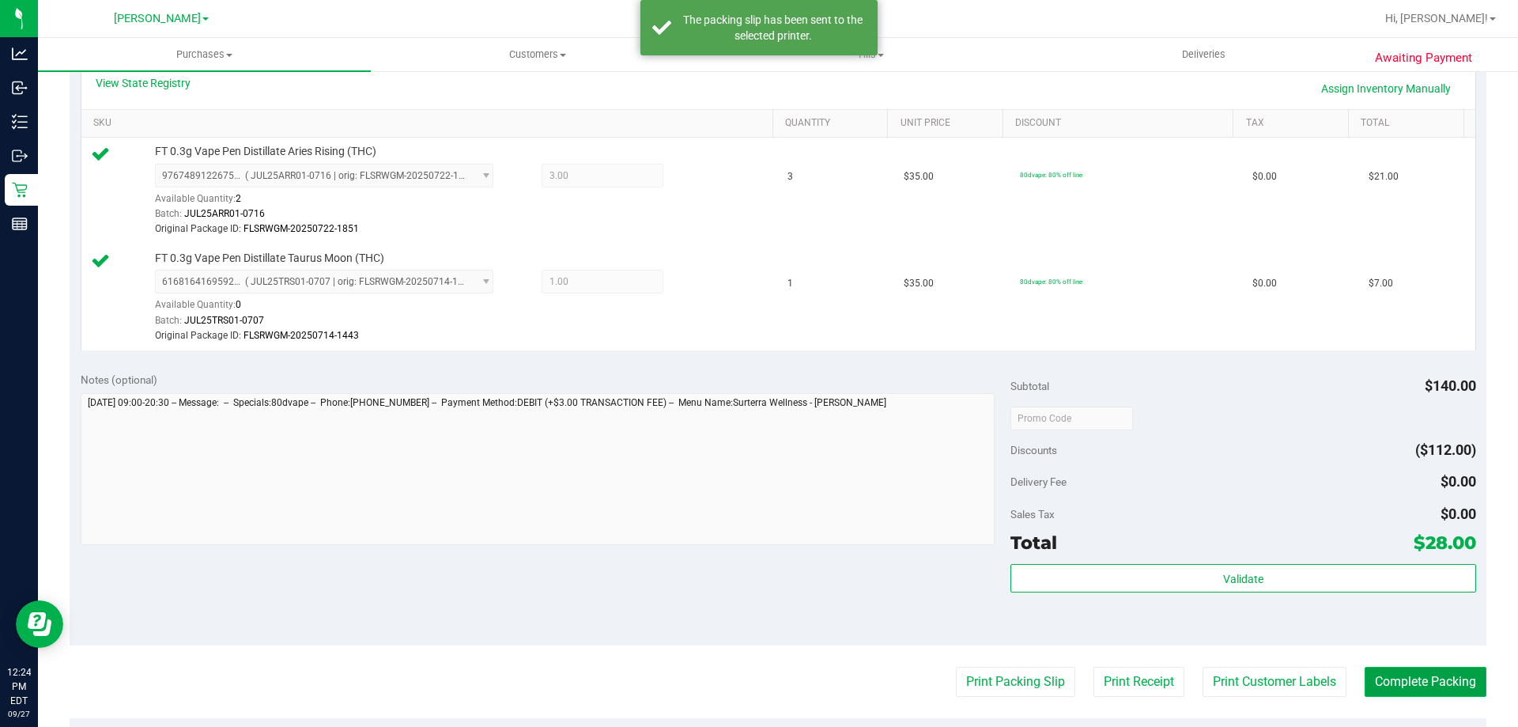
click at [1448, 688] on button "Complete Packing" at bounding box center [1426, 682] width 122 height 30
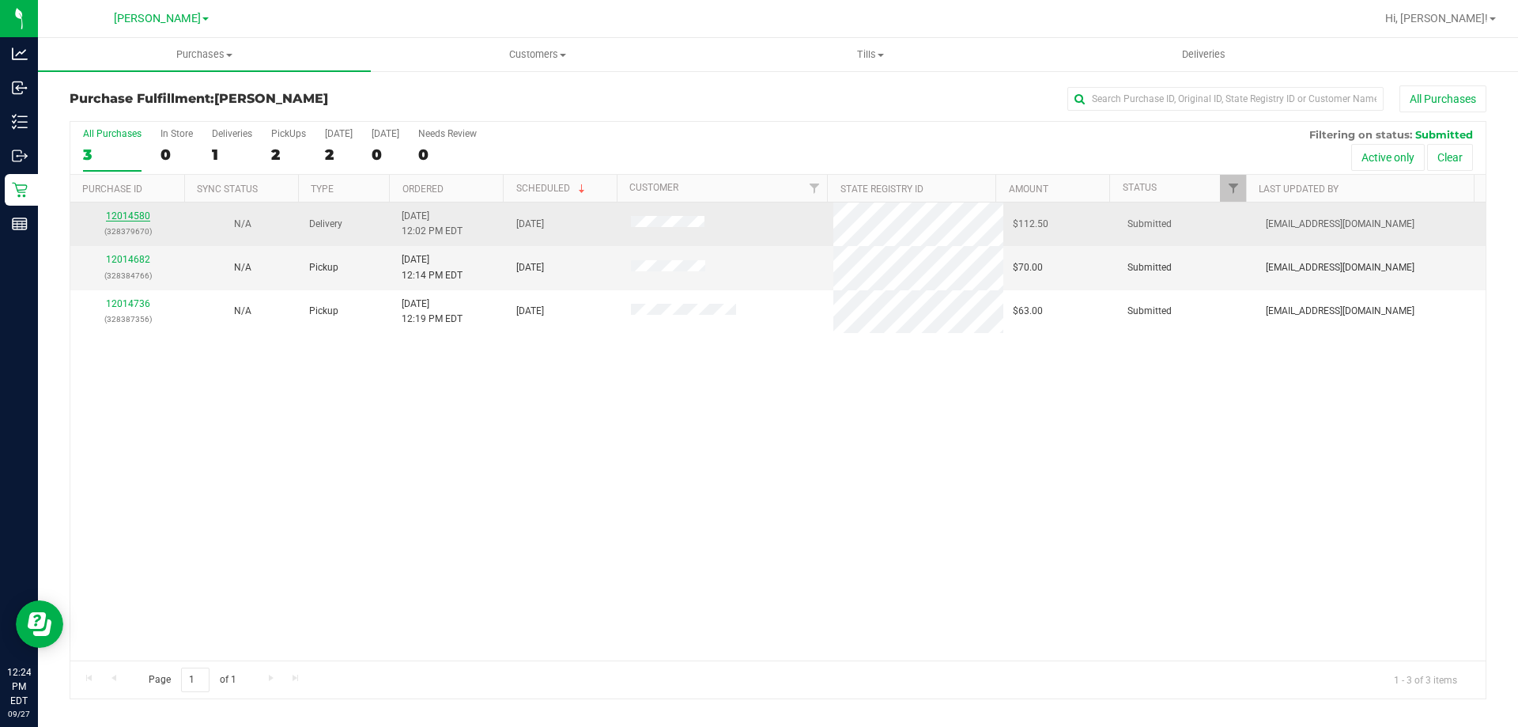
click at [124, 220] on link "12014580" at bounding box center [128, 215] width 44 height 11
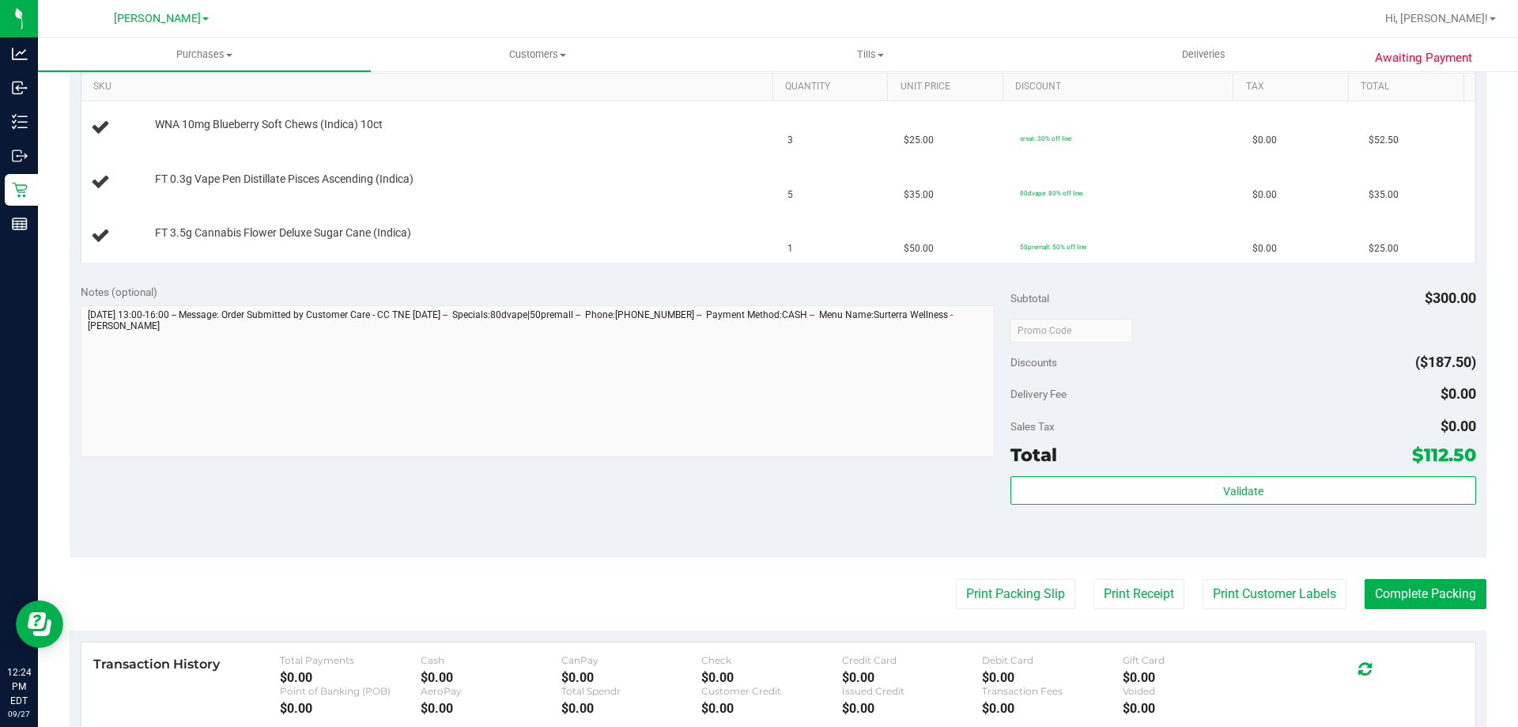
scroll to position [408, 0]
click at [1014, 583] on button "Print Packing Slip" at bounding box center [1015, 592] width 119 height 30
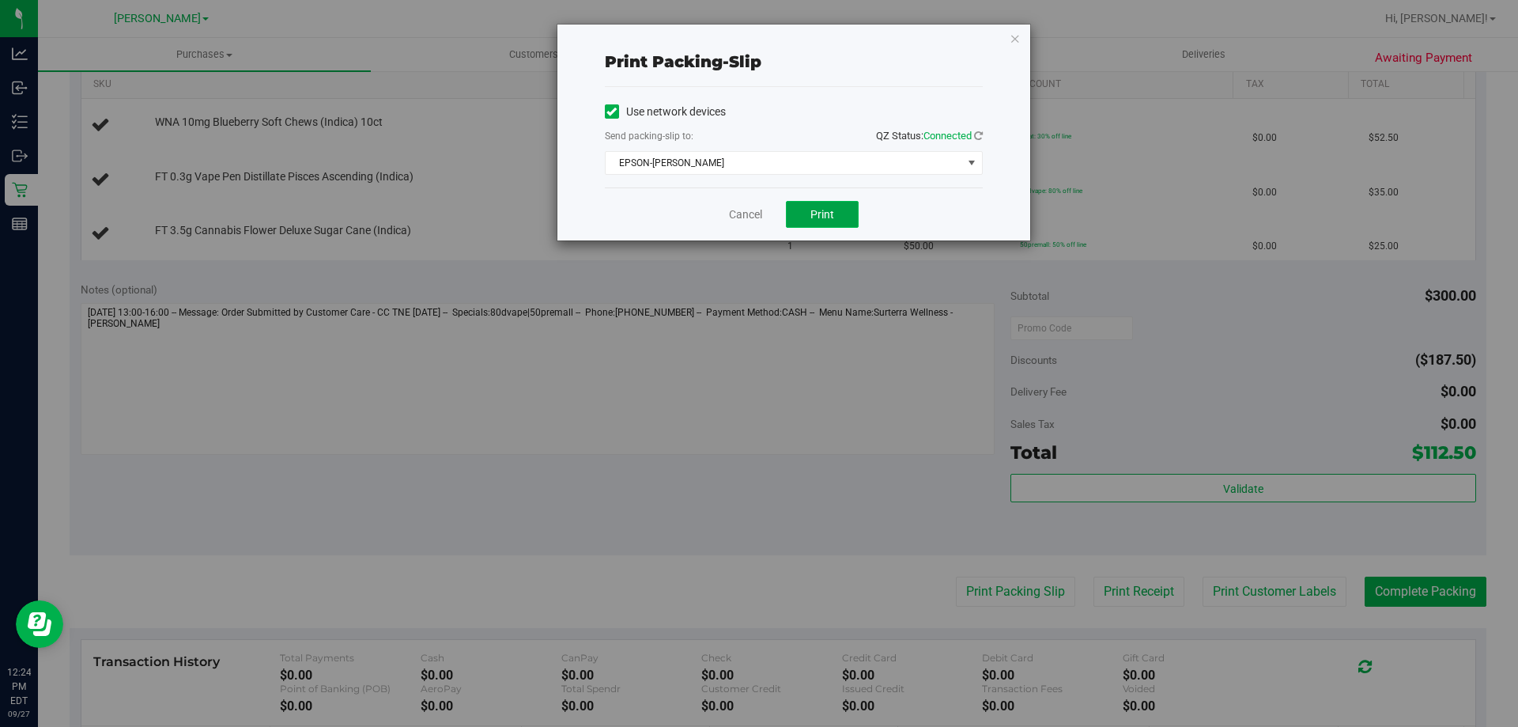
click at [826, 218] on span "Print" at bounding box center [823, 214] width 24 height 13
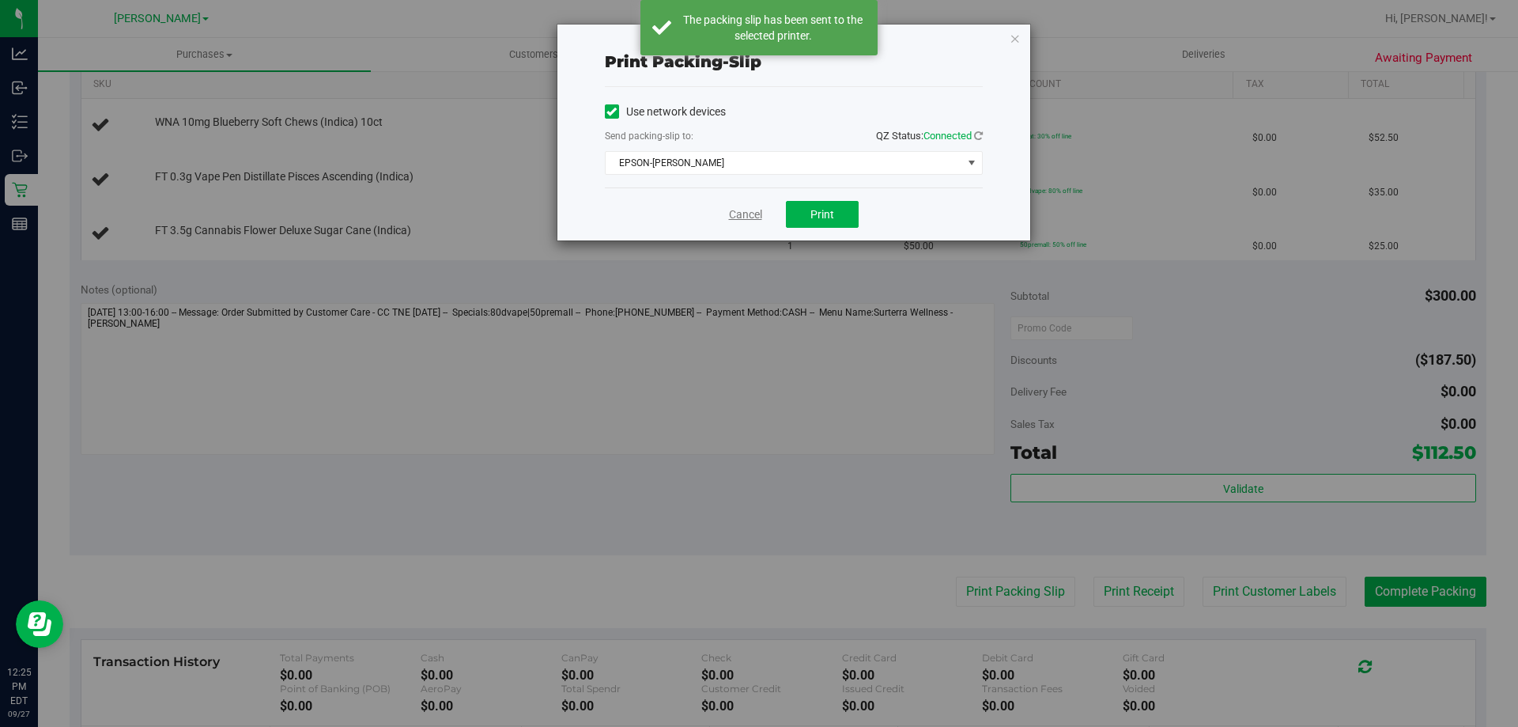
click at [750, 215] on link "Cancel" at bounding box center [745, 214] width 33 height 17
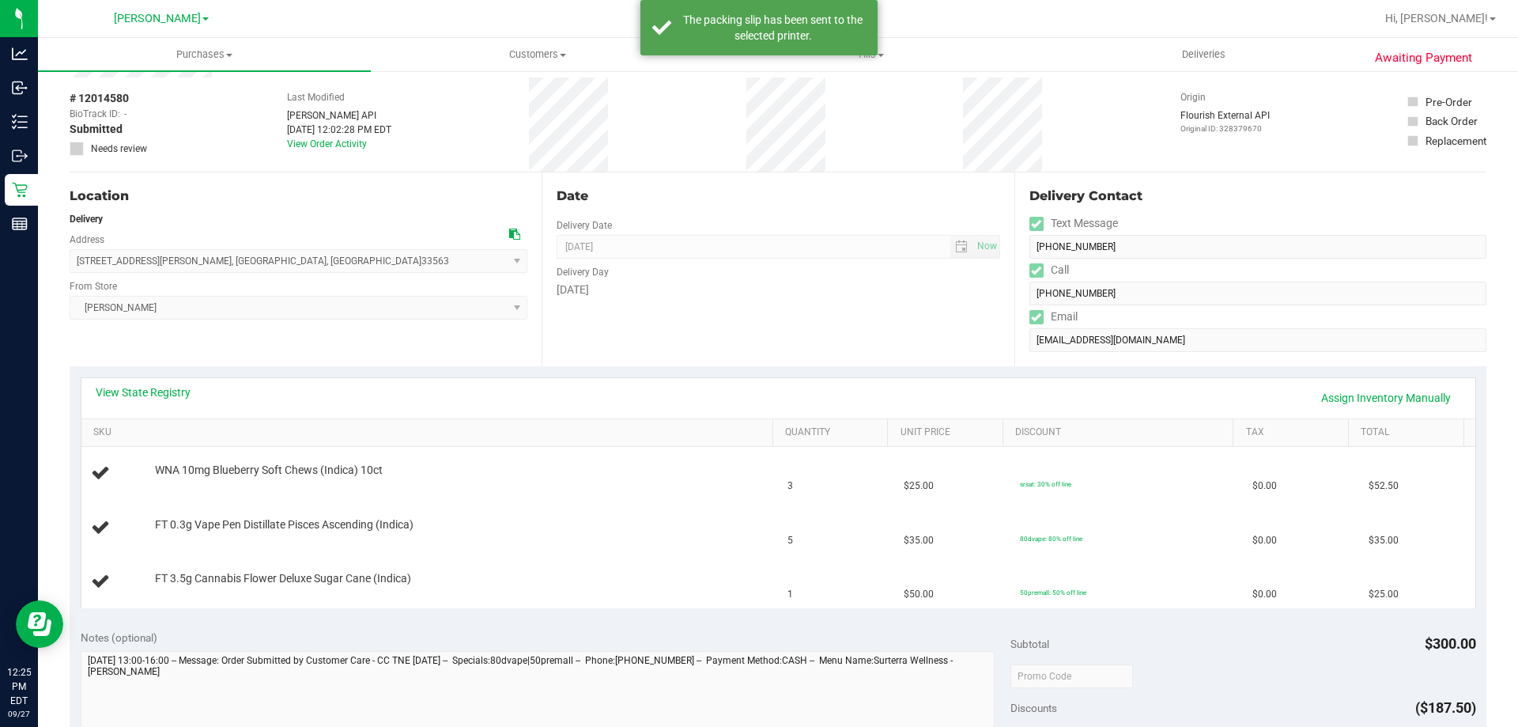
scroll to position [0, 0]
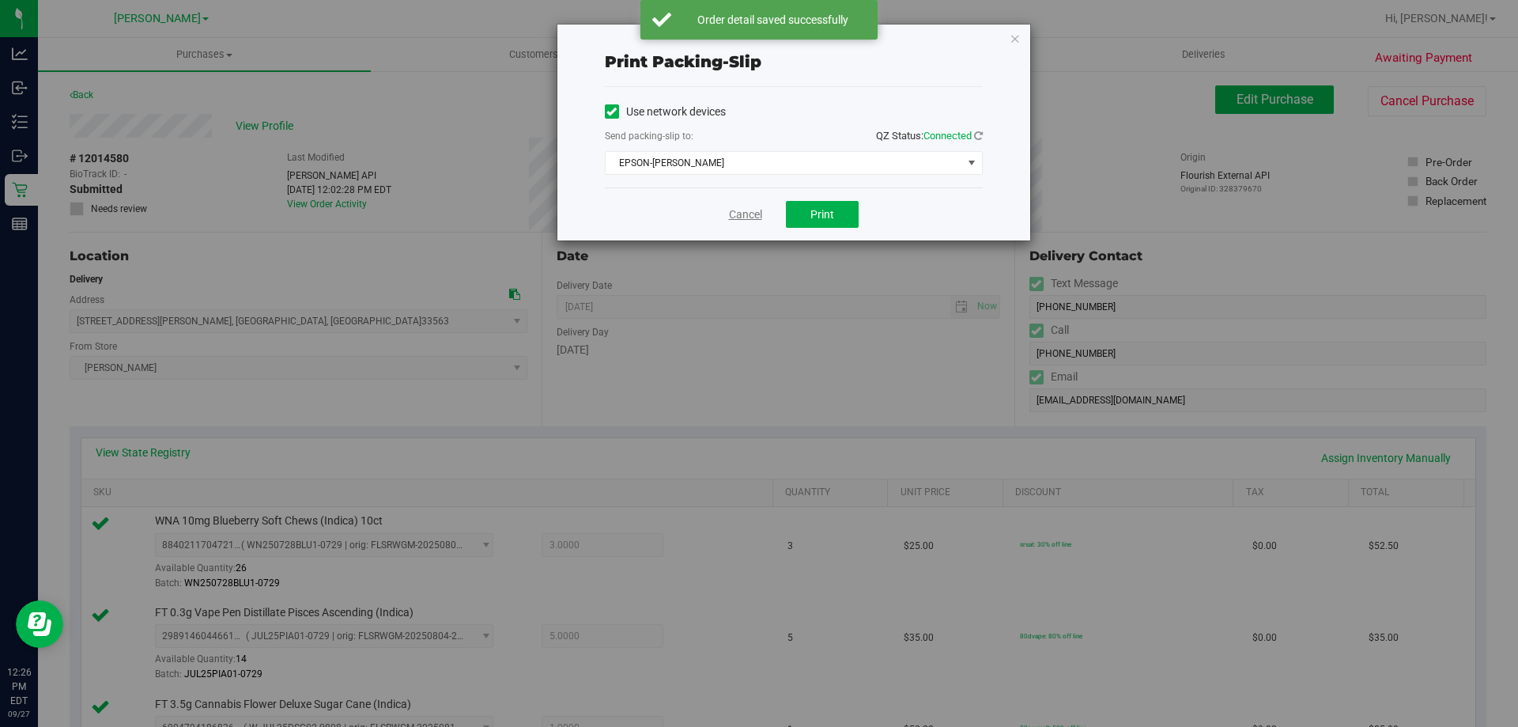
click at [740, 212] on link "Cancel" at bounding box center [745, 214] width 33 height 17
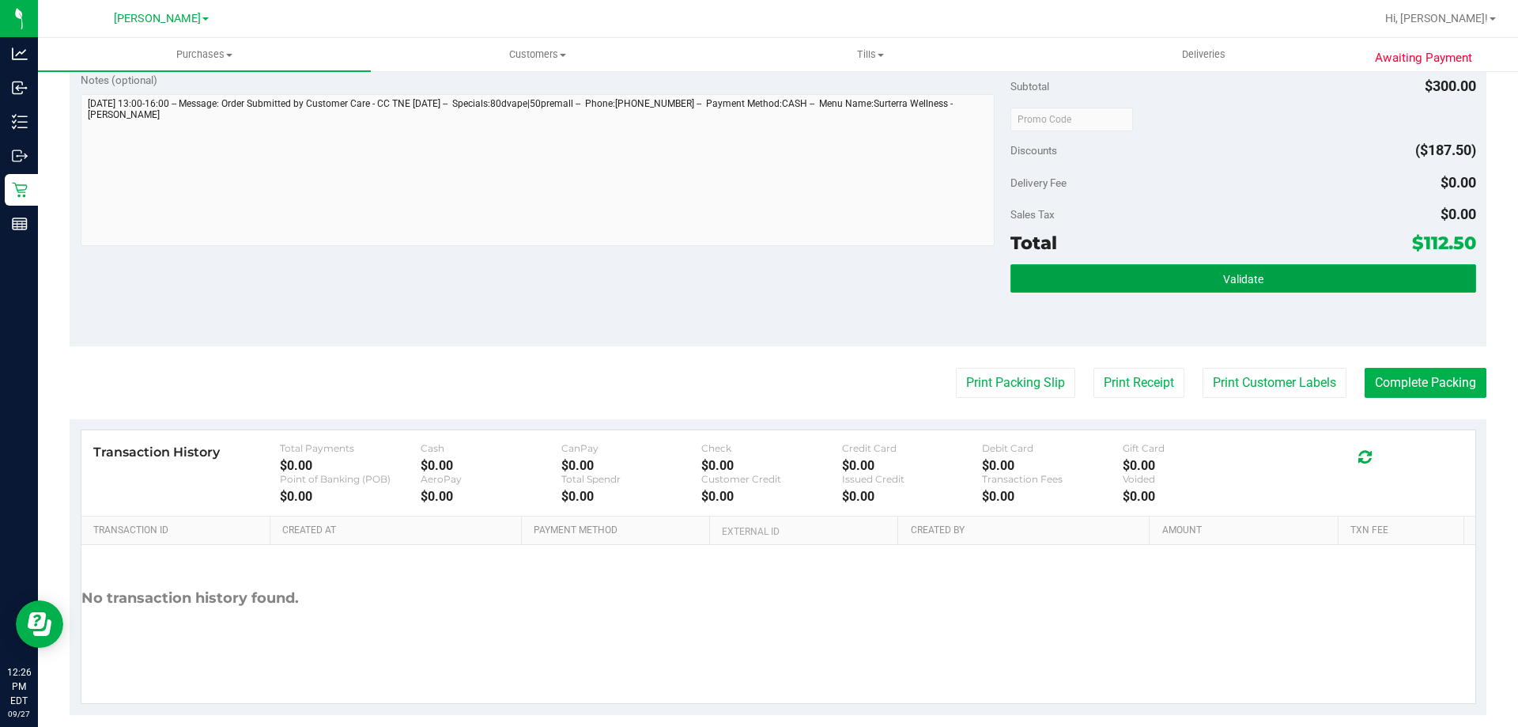
click at [1216, 268] on button "Validate" at bounding box center [1243, 278] width 465 height 28
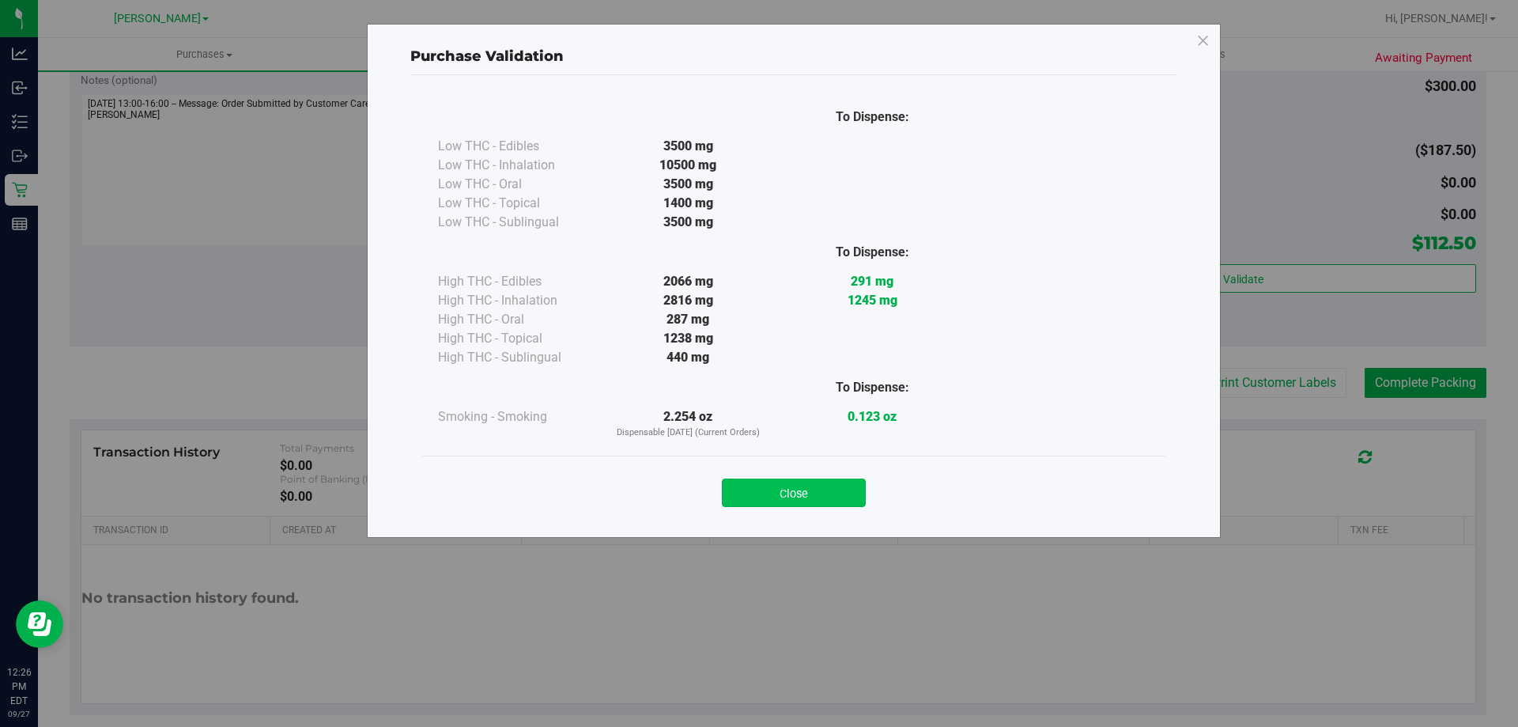
click at [804, 501] on button "Close" at bounding box center [794, 492] width 144 height 28
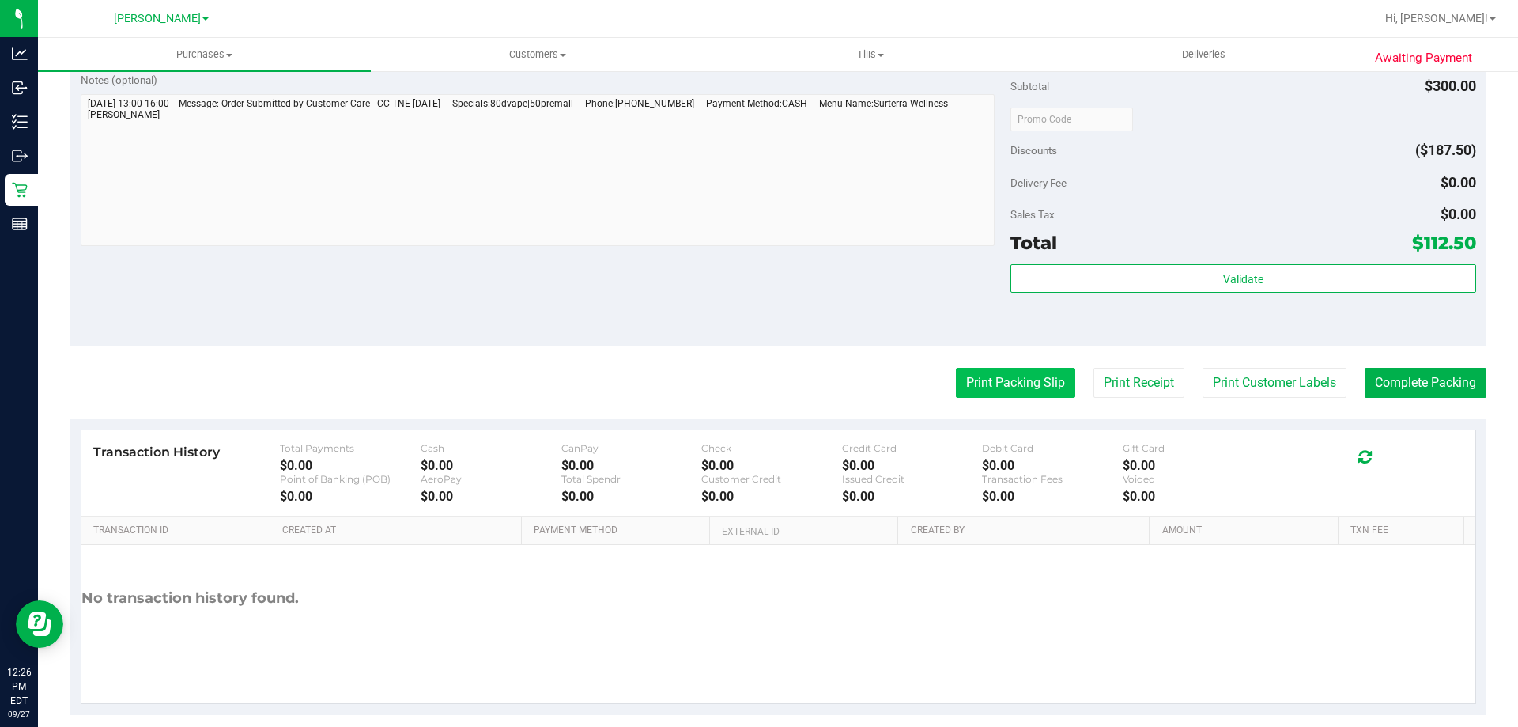
click at [969, 391] on button "Print Packing Slip" at bounding box center [1015, 383] width 119 height 30
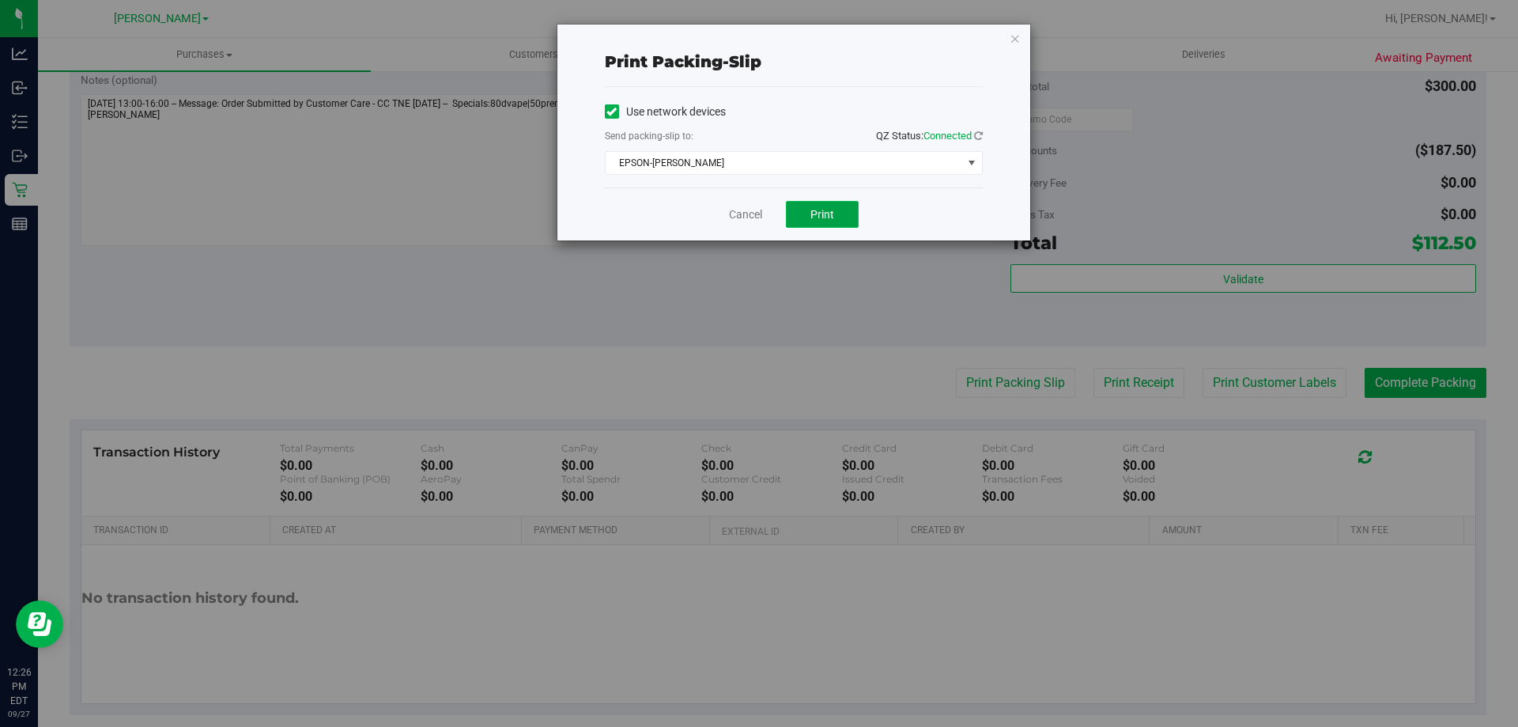
click at [816, 222] on button "Print" at bounding box center [822, 214] width 73 height 27
click at [833, 221] on button "Print" at bounding box center [822, 214] width 73 height 27
click at [734, 207] on link "Cancel" at bounding box center [745, 214] width 33 height 17
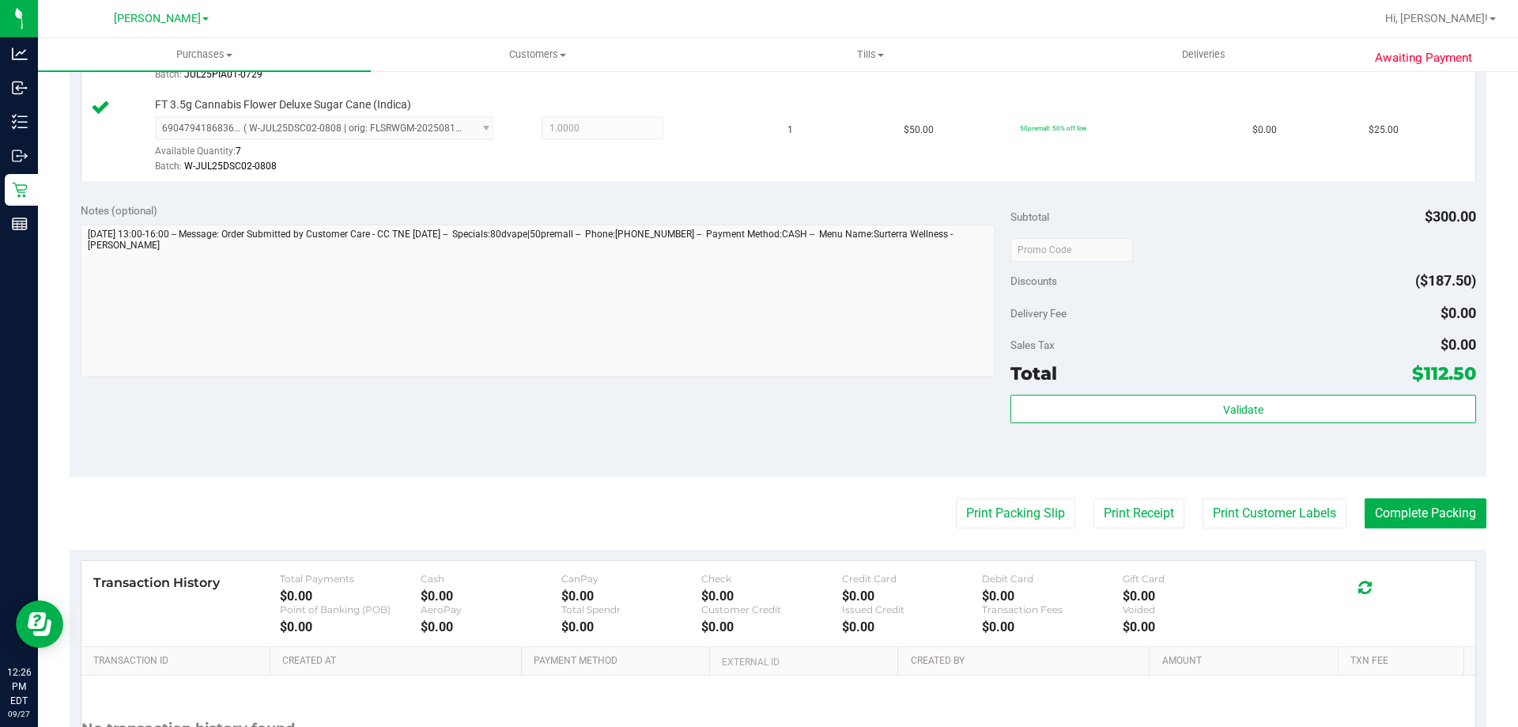
scroll to position [741, 0]
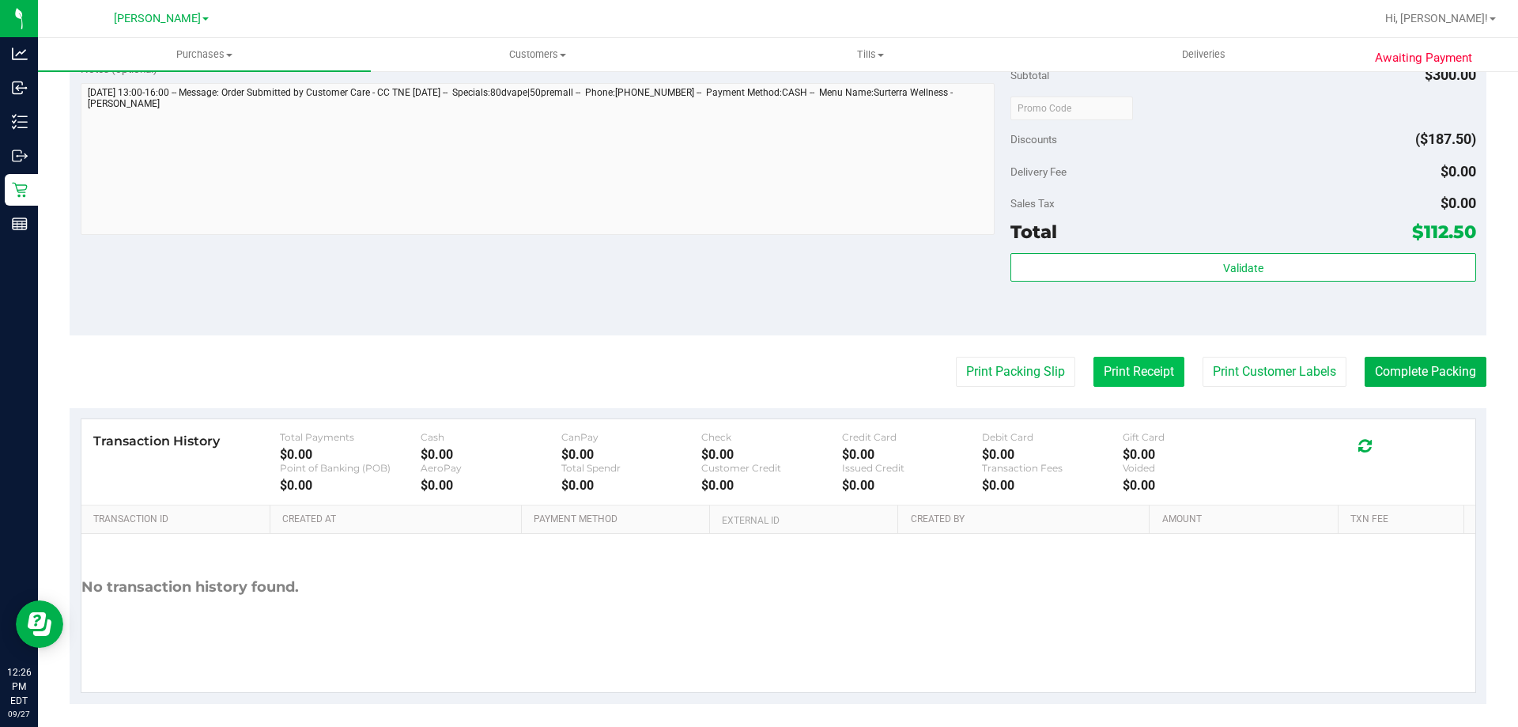
click at [1135, 385] on button "Print Receipt" at bounding box center [1139, 372] width 91 height 30
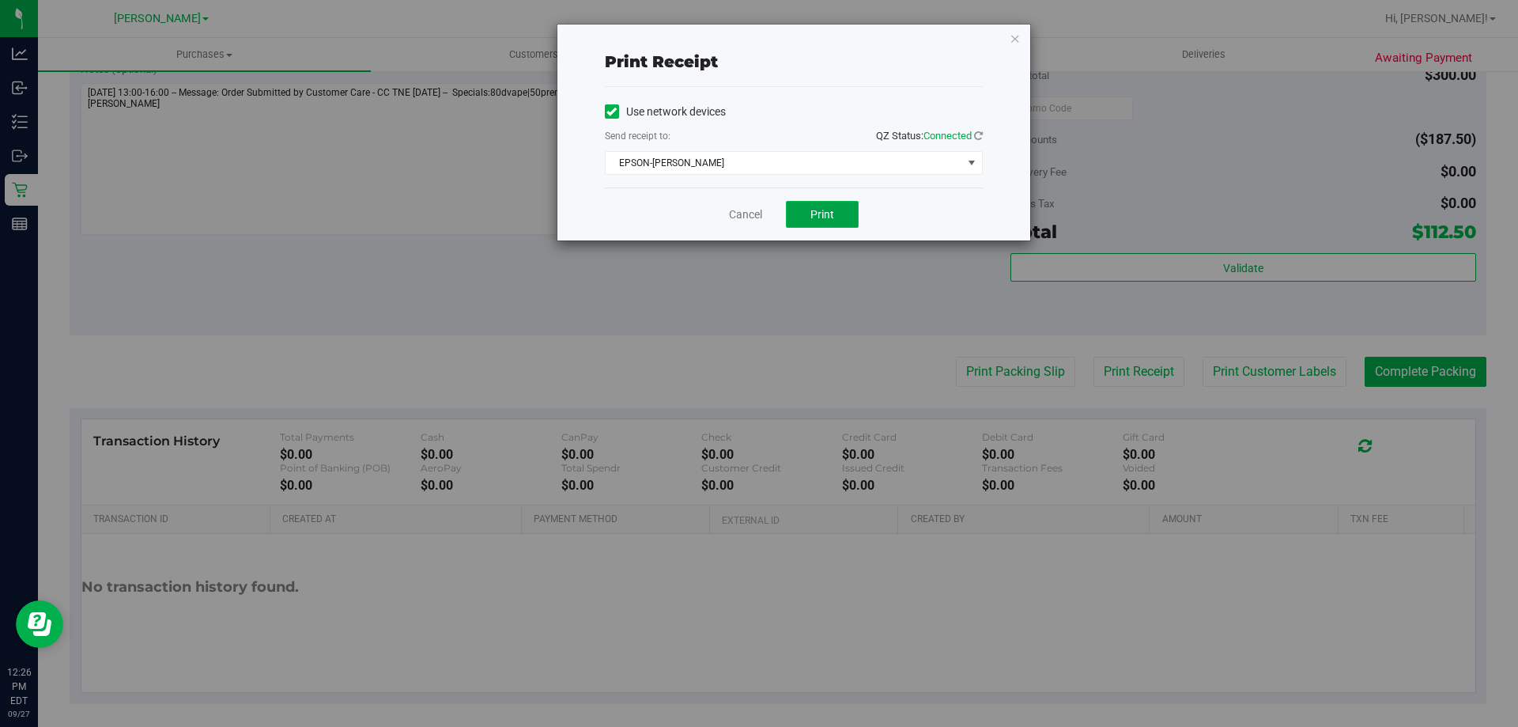
click at [830, 206] on button "Print" at bounding box center [822, 214] width 73 height 27
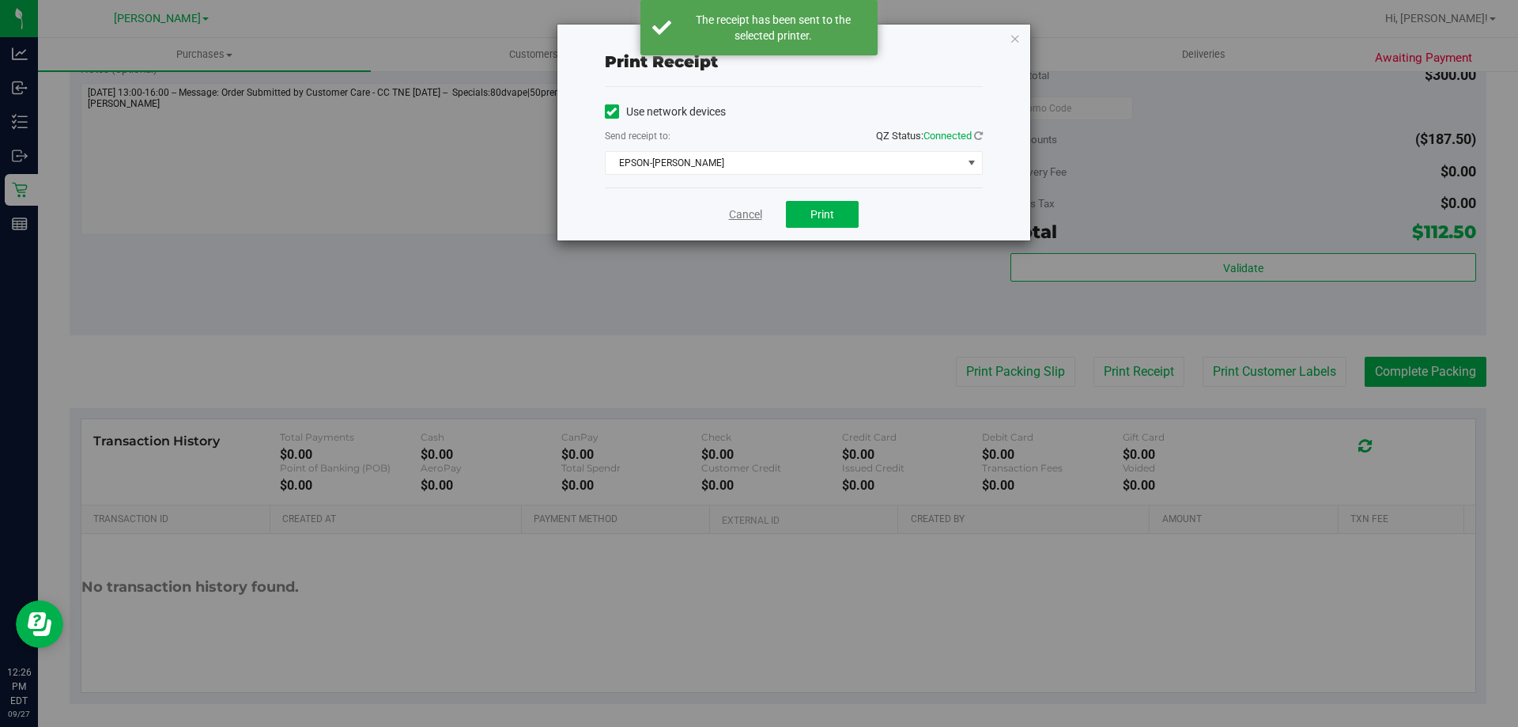
click at [738, 212] on link "Cancel" at bounding box center [745, 214] width 33 height 17
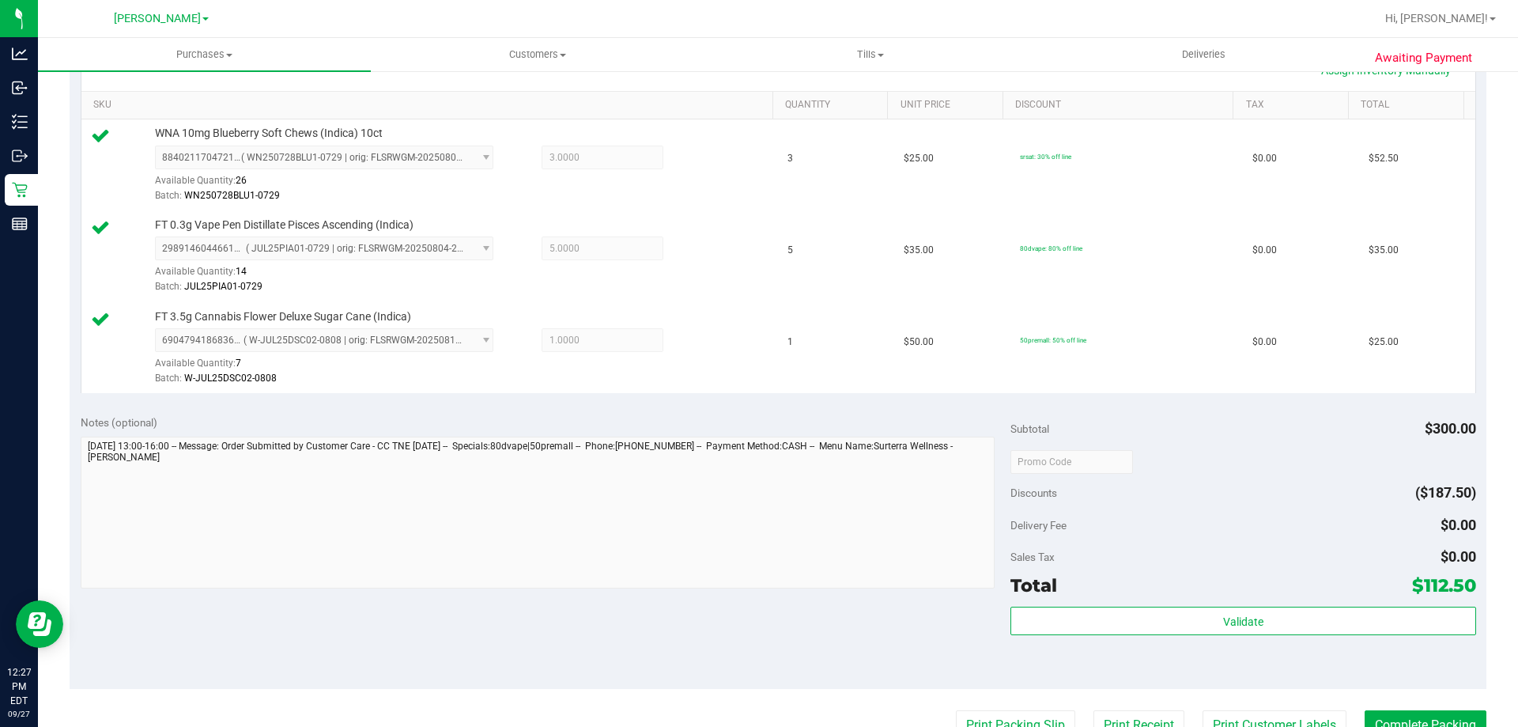
scroll to position [439, 0]
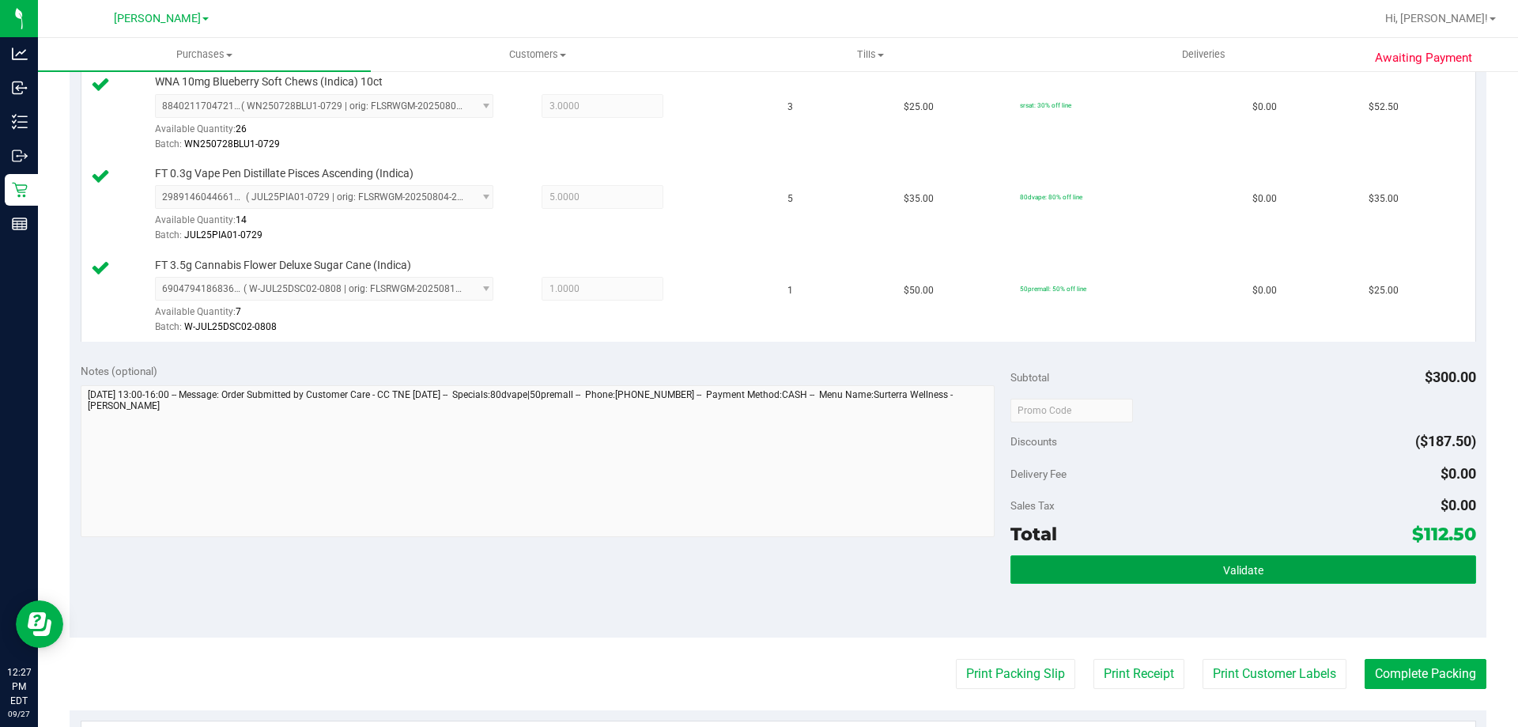
click at [1231, 574] on span "Validate" at bounding box center [1243, 570] width 40 height 13
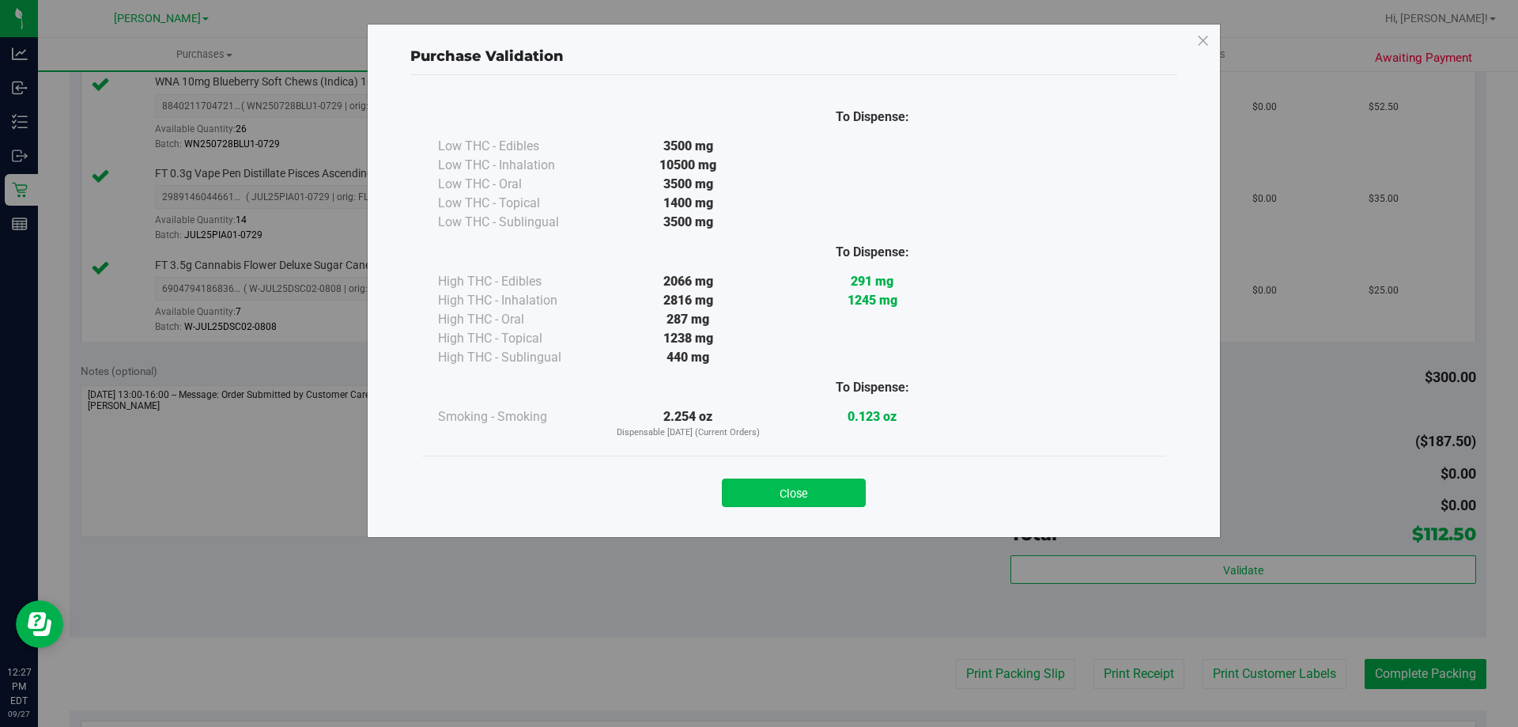
click at [823, 481] on button "Close" at bounding box center [794, 492] width 144 height 28
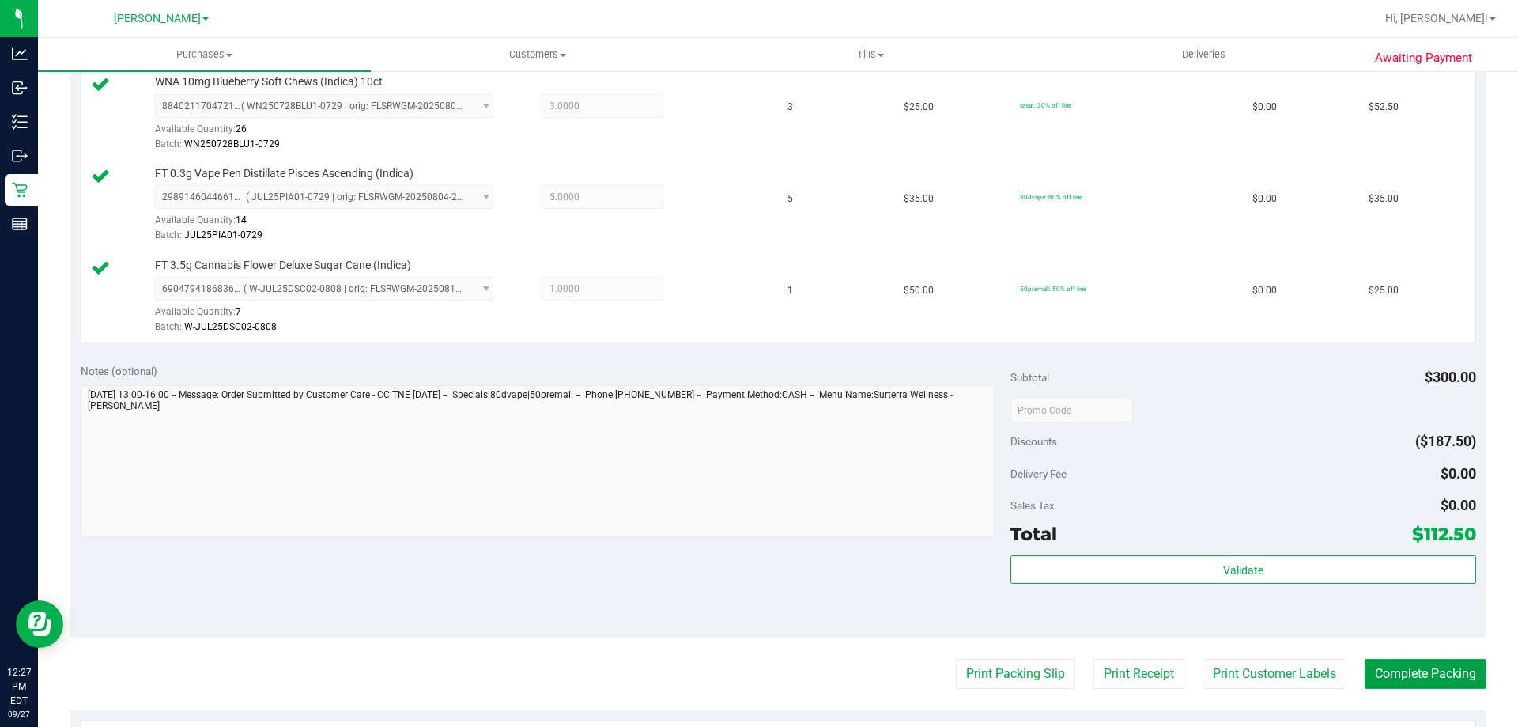
click at [1425, 670] on button "Complete Packing" at bounding box center [1426, 674] width 122 height 30
